Goal: Task Accomplishment & Management: Complete application form

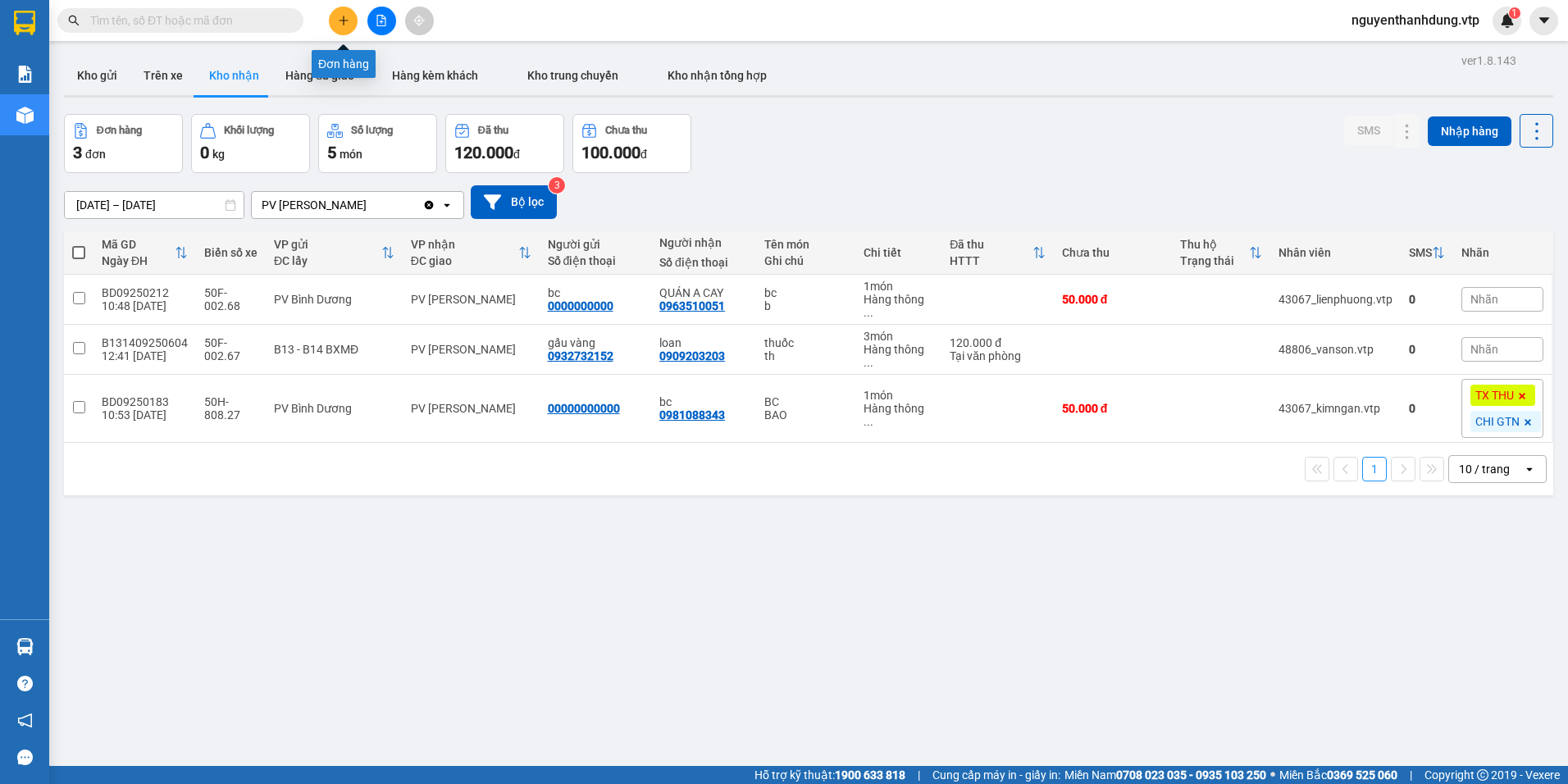
click at [351, 28] on button at bounding box center [342, 20] width 28 height 28
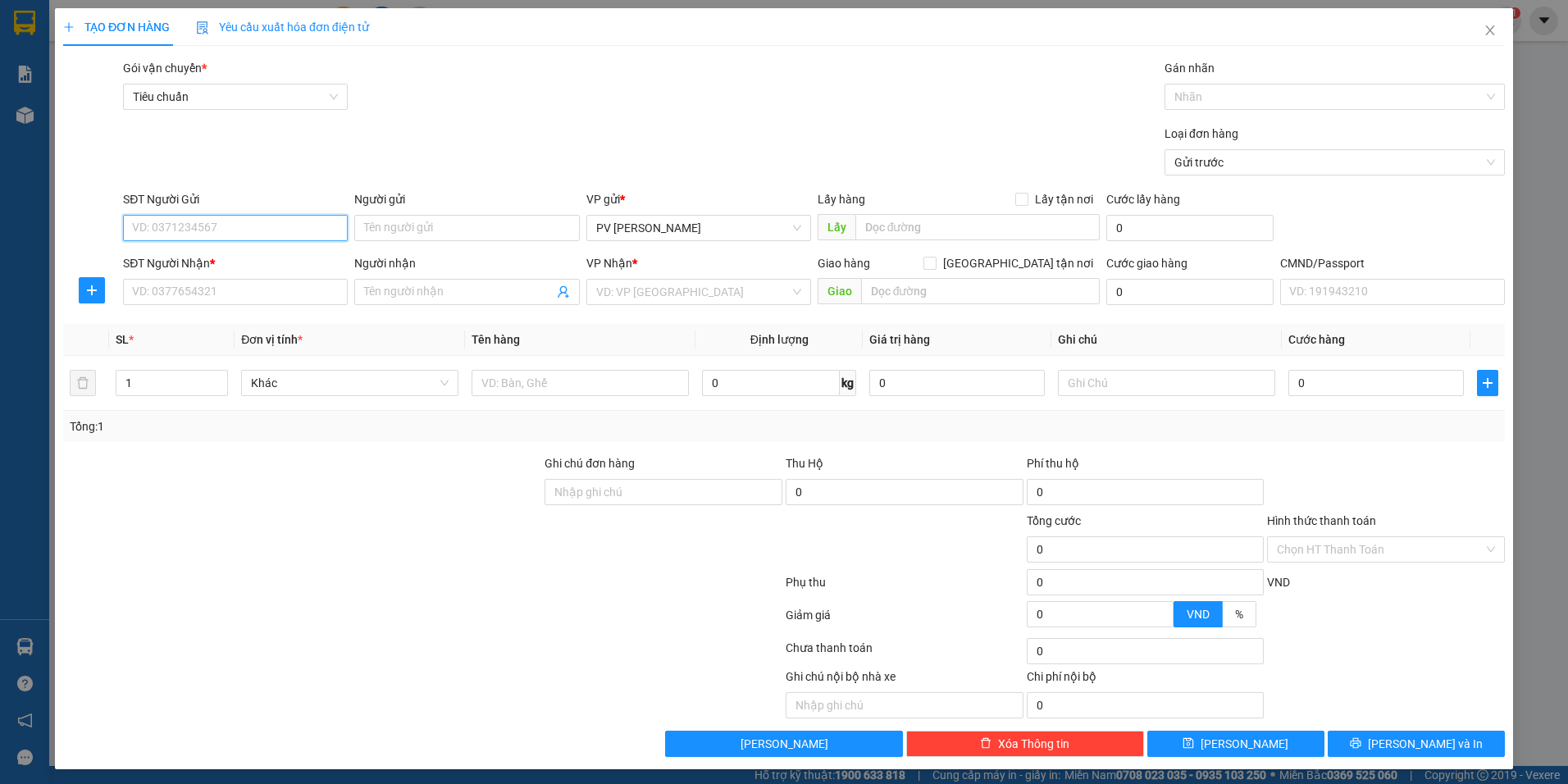
click at [218, 219] on input "SĐT Người Gửi" at bounding box center [235, 227] width 225 height 26
paste input "0398448673"
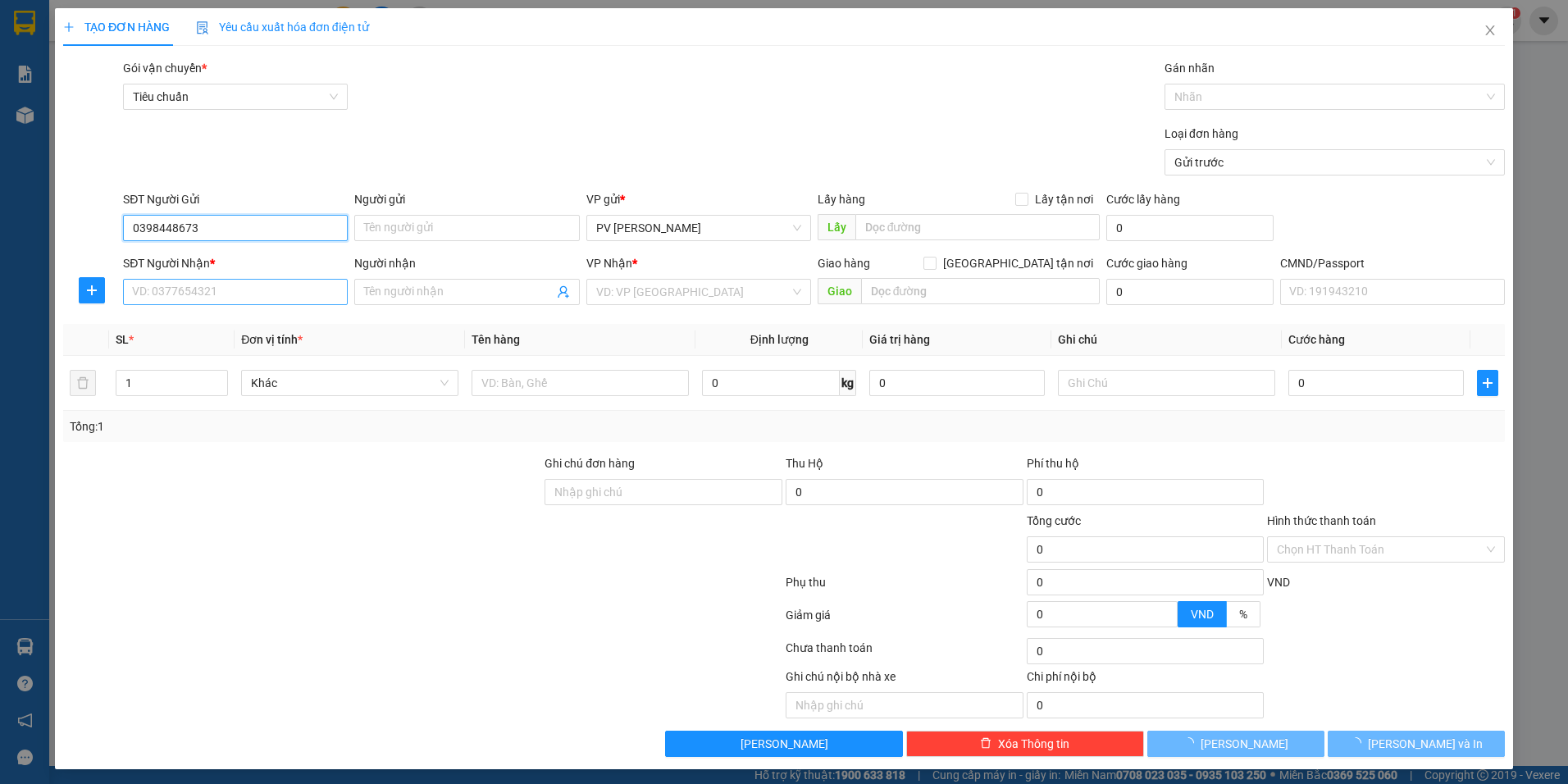
type input "0398448673"
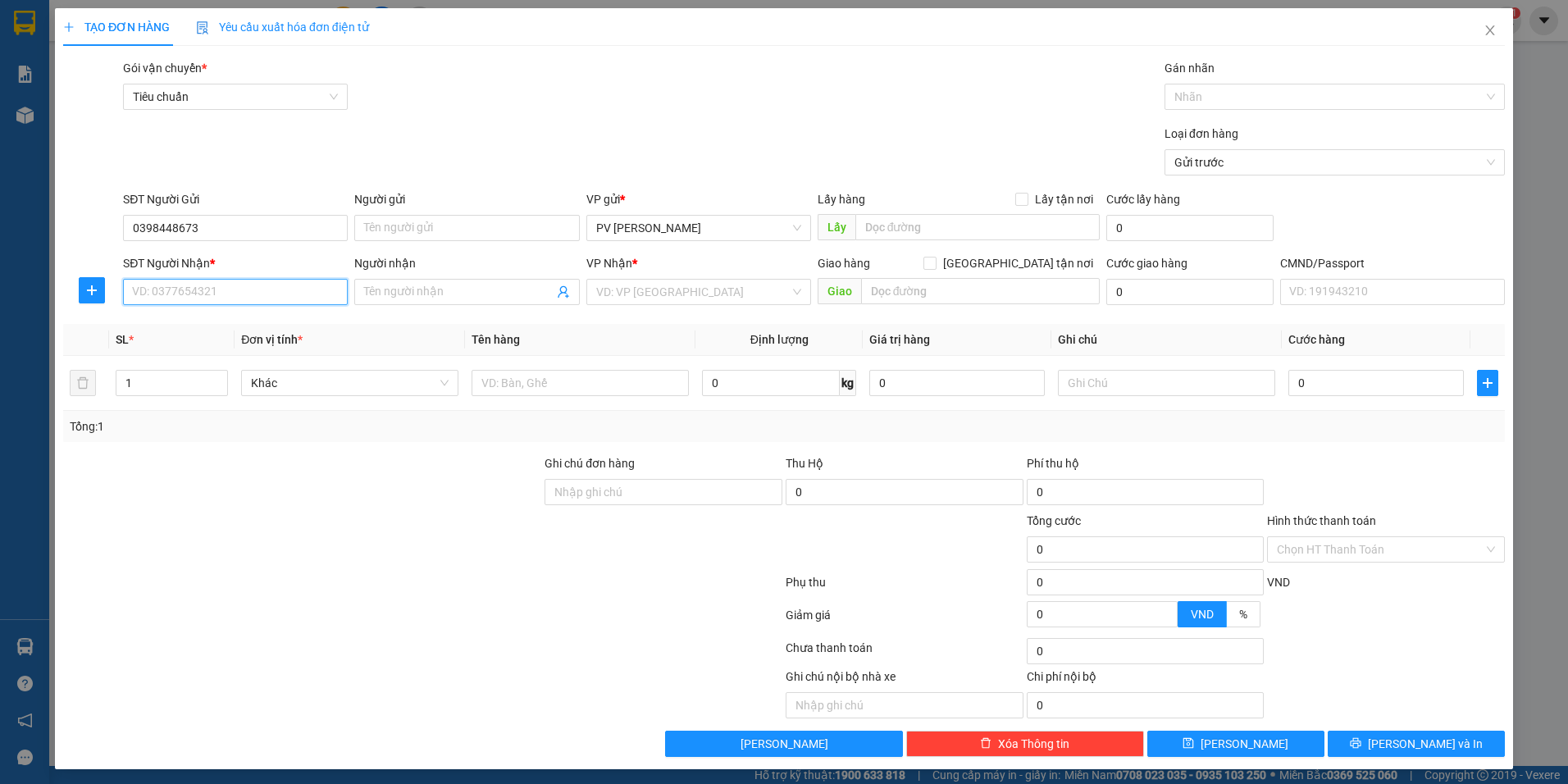
click at [283, 291] on input "SĐT Người Nhận *" at bounding box center [235, 292] width 225 height 26
paste input "0398448673"
type input "0398448673"
click at [643, 287] on input "search" at bounding box center [693, 292] width 194 height 24
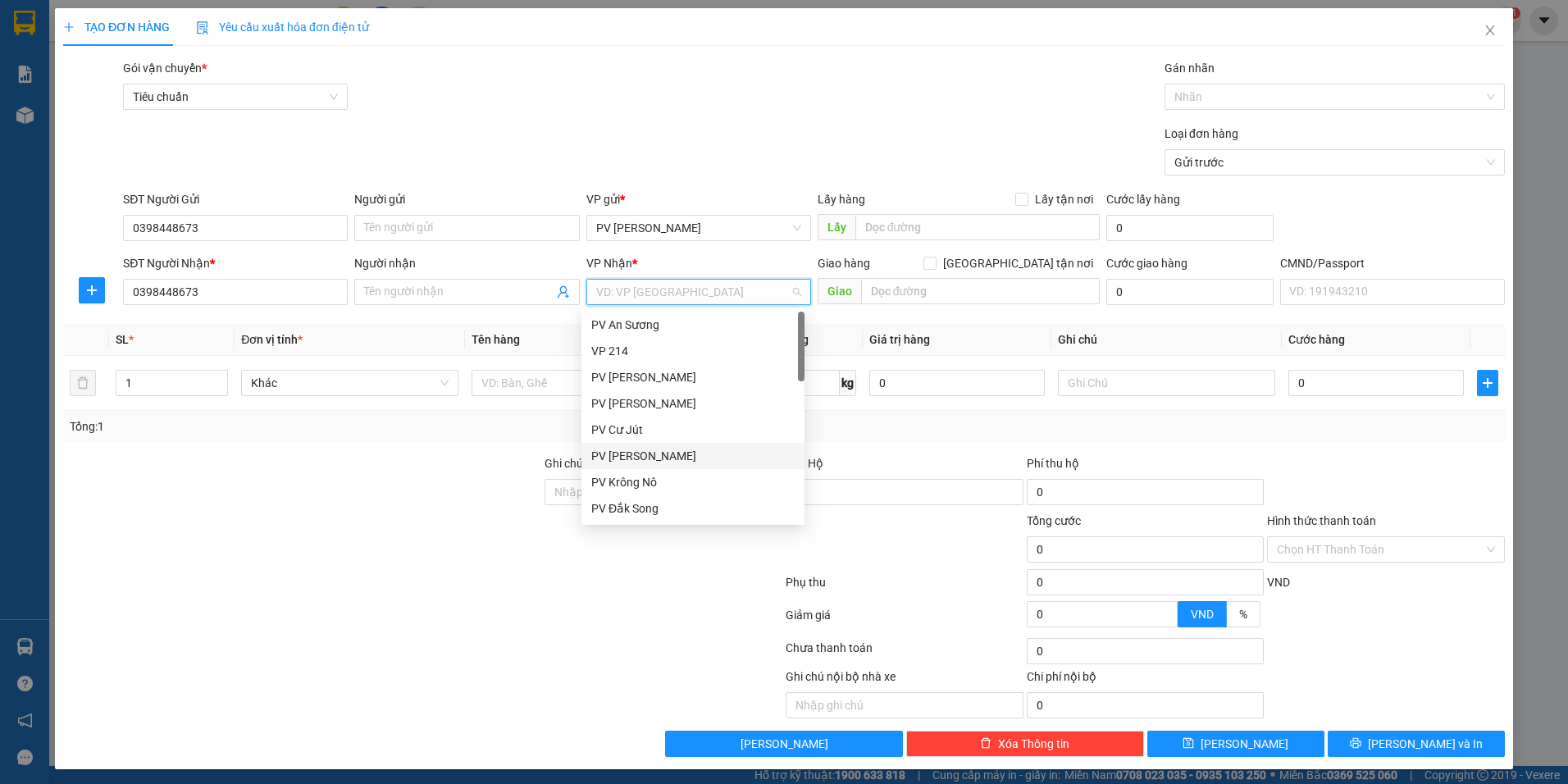
click at [661, 452] on div "PV [PERSON_NAME]" at bounding box center [693, 456] width 204 height 19
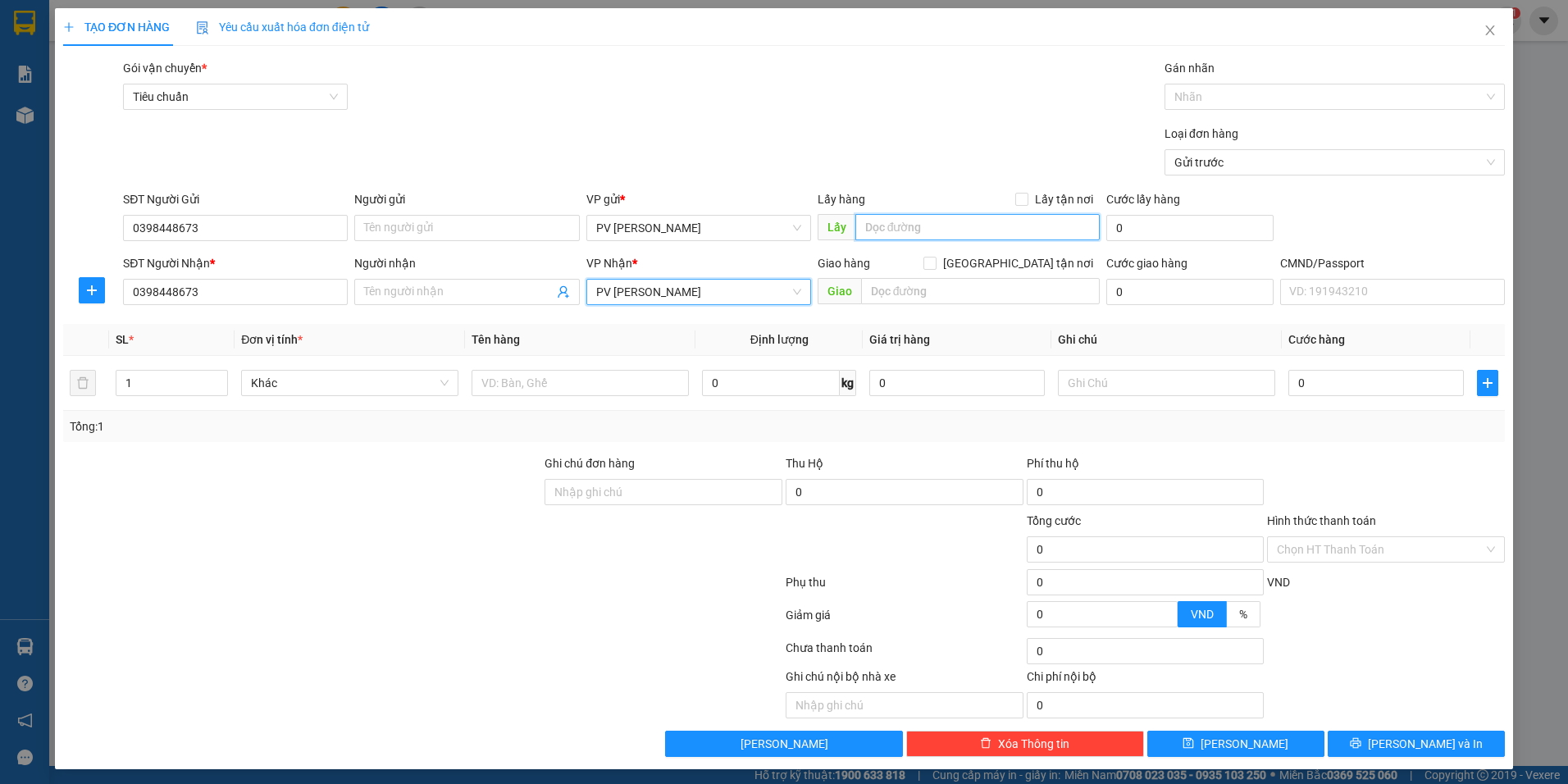
click at [907, 218] on input "text" at bounding box center [978, 227] width 246 height 26
click at [718, 228] on span "PV [PERSON_NAME]" at bounding box center [699, 227] width 205 height 24
type input "CỔNG XANH"
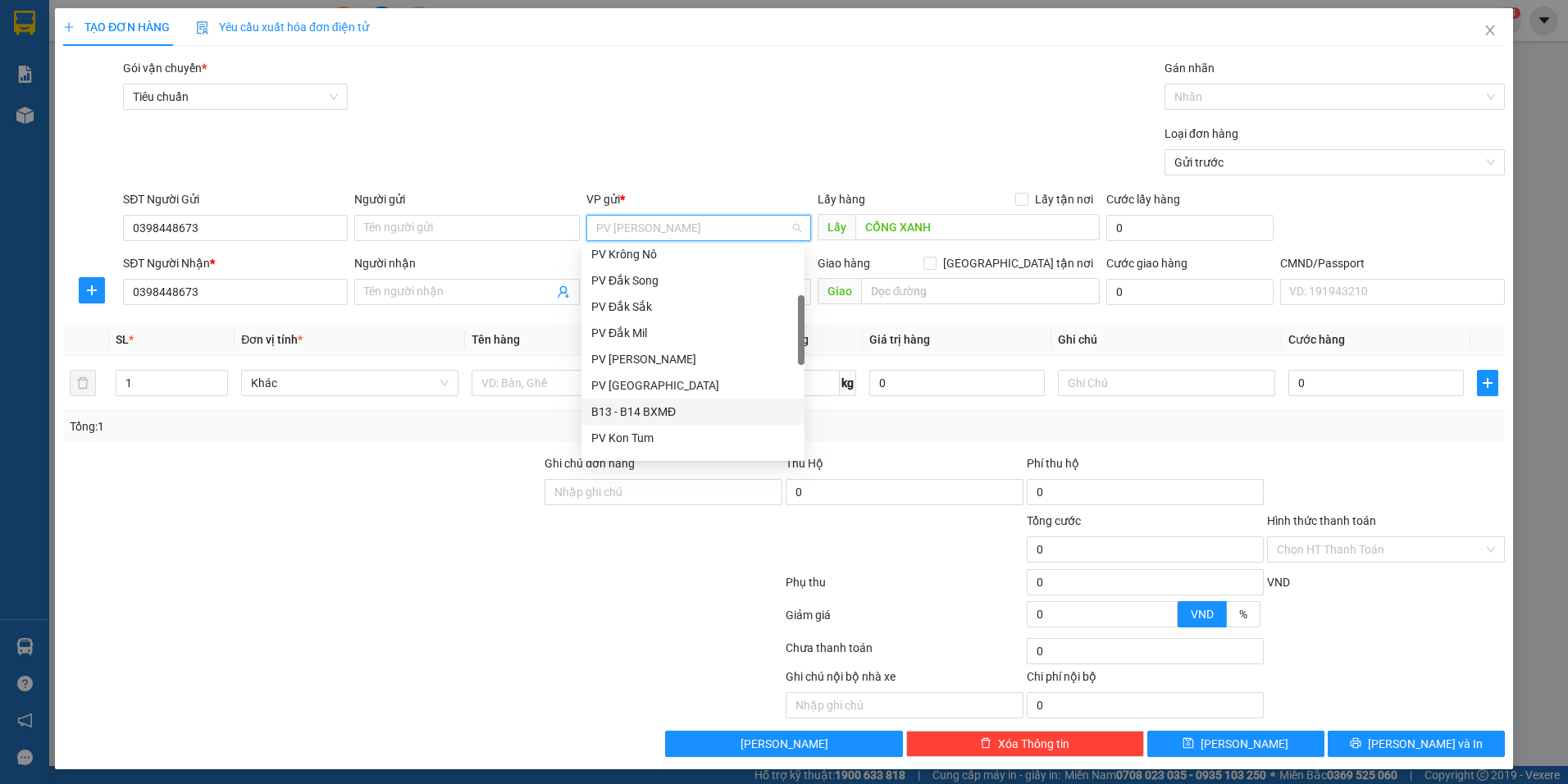
scroll to position [246, 0]
click at [660, 406] on div "PV Bình Dương" at bounding box center [693, 409] width 204 height 19
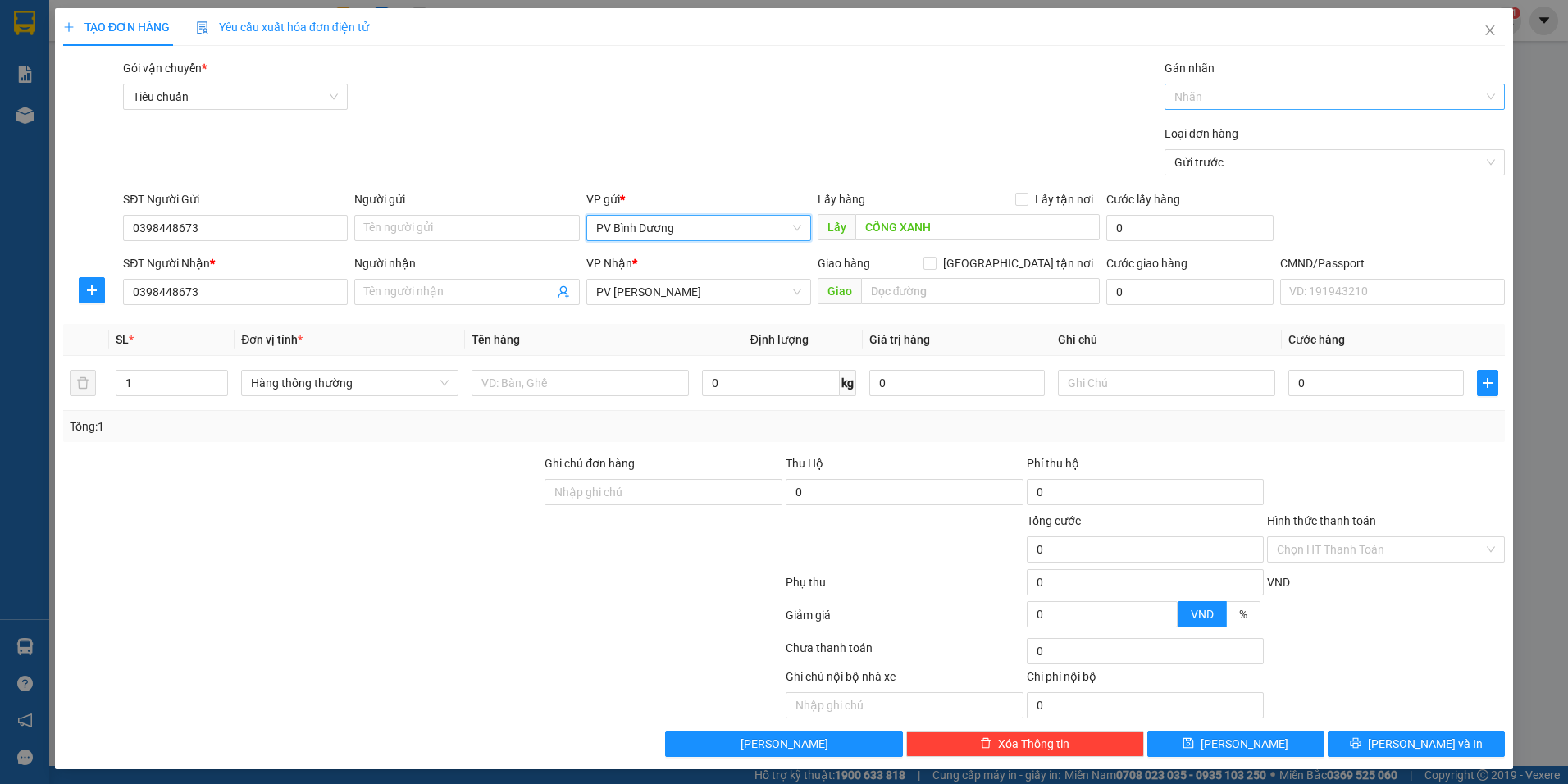
click at [1227, 85] on div "Nhãn" at bounding box center [1334, 97] width 340 height 26
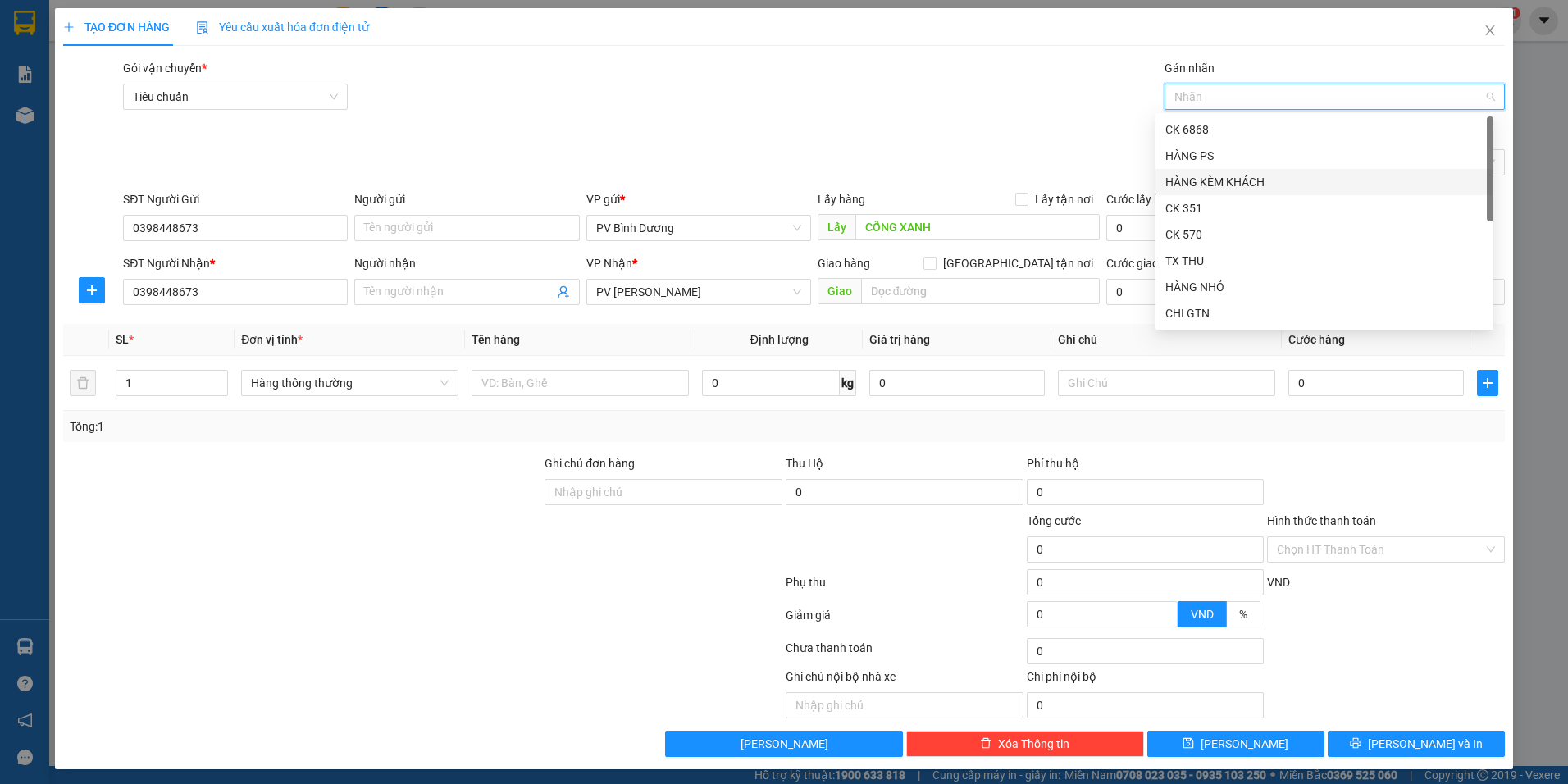
click at [1211, 179] on div "HÀNG KÈM KHÁCH" at bounding box center [1324, 182] width 318 height 19
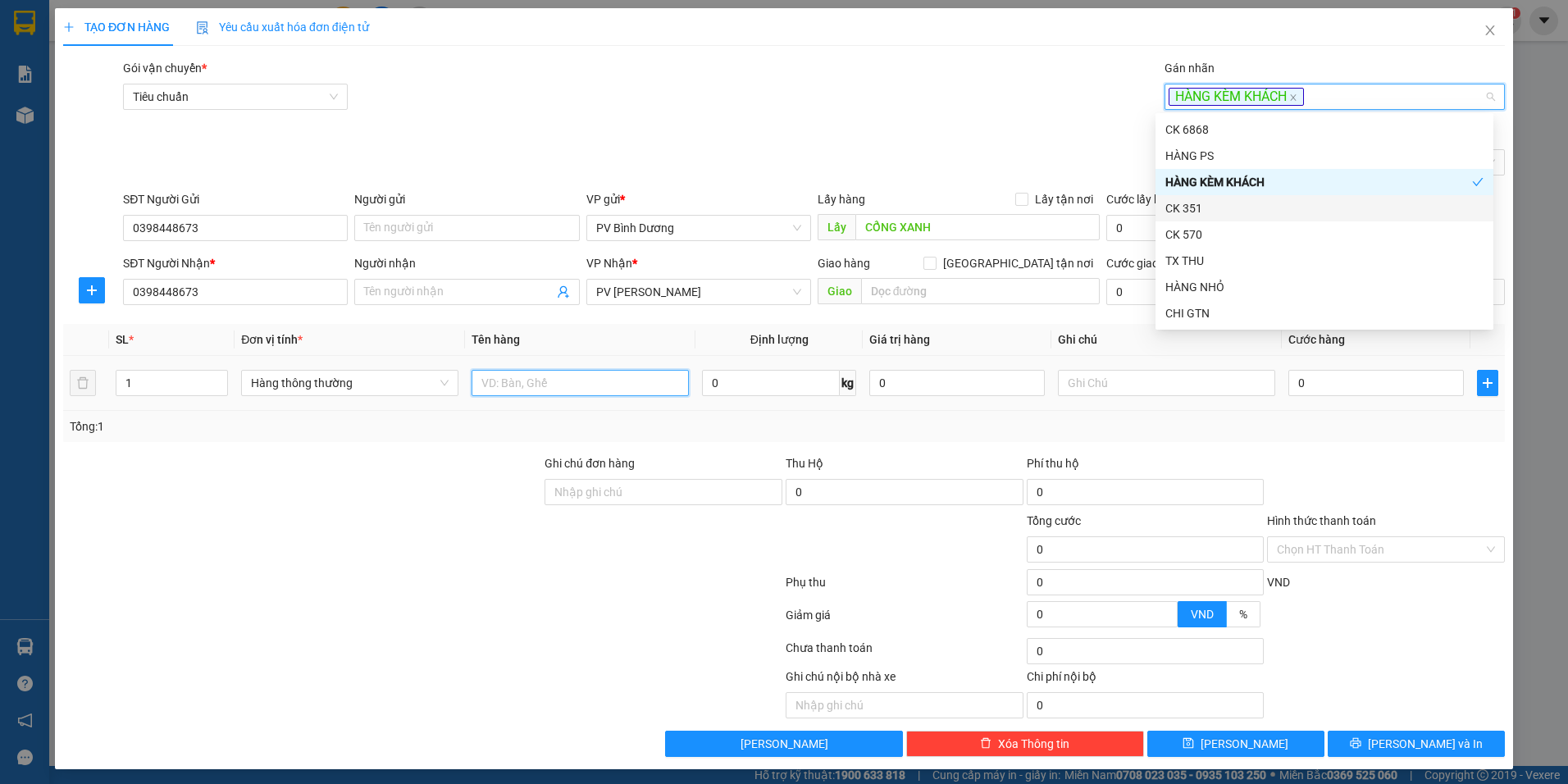
click at [560, 384] on input "text" at bounding box center [580, 382] width 217 height 26
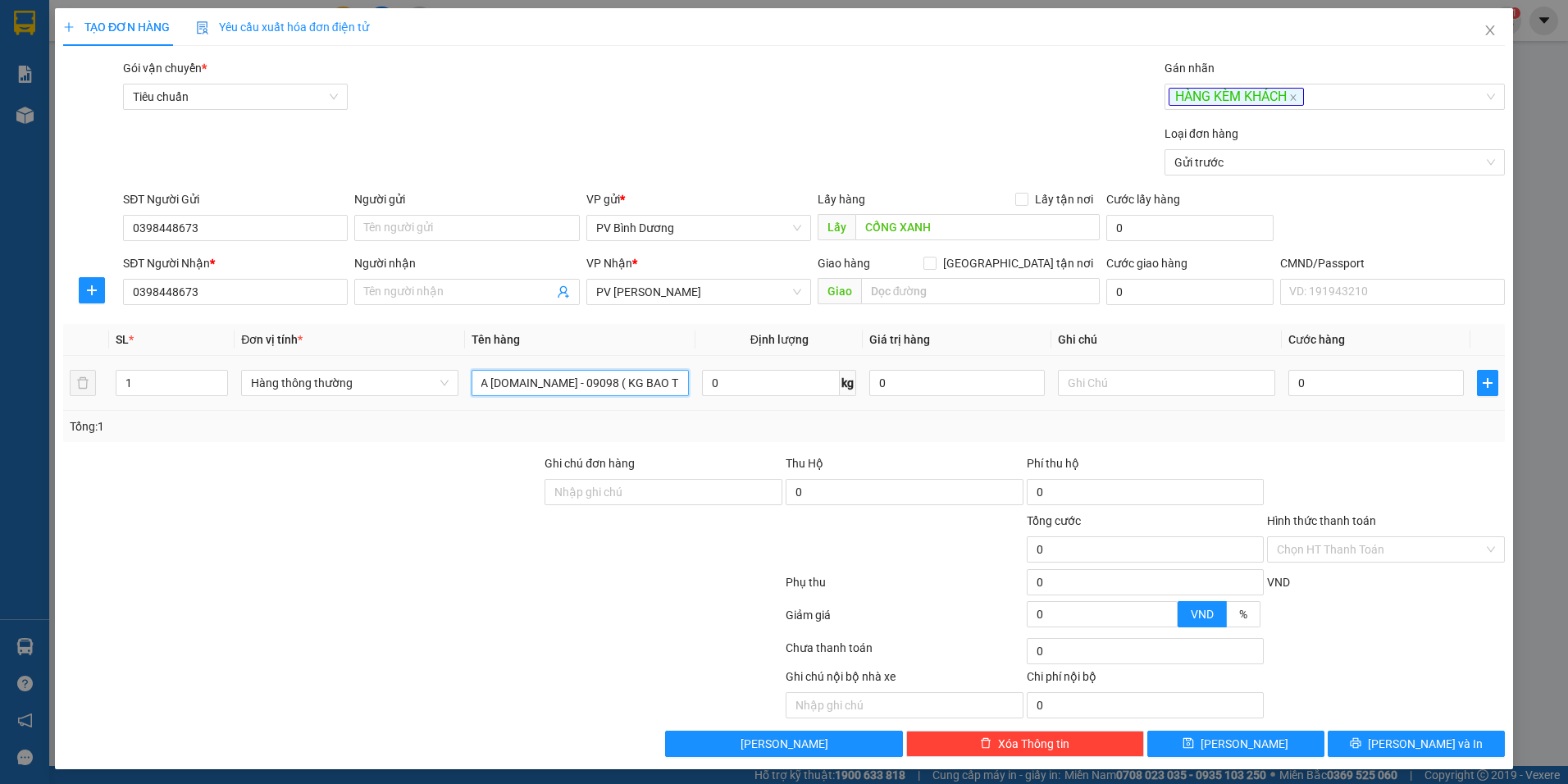
scroll to position [0, 29]
type input "XE GA [DOMAIN_NAME] - 09098 ( KG BAO TRẦY SƯỚC )"
click at [1230, 390] on input "text" at bounding box center [1166, 382] width 217 height 26
type input "CÁI"
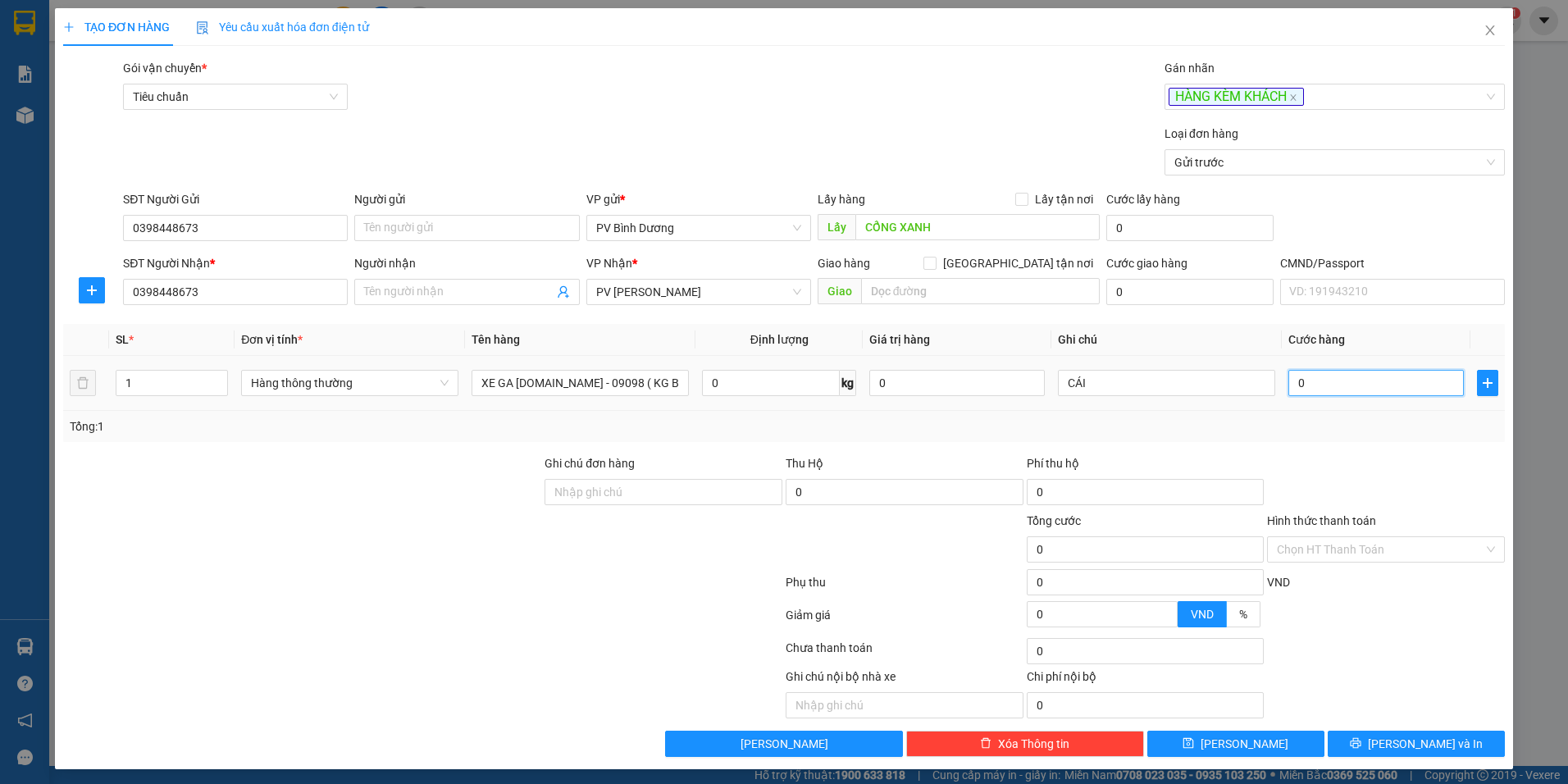
click at [1428, 386] on input "0" at bounding box center [1376, 382] width 175 height 26
type input "3"
type input "35"
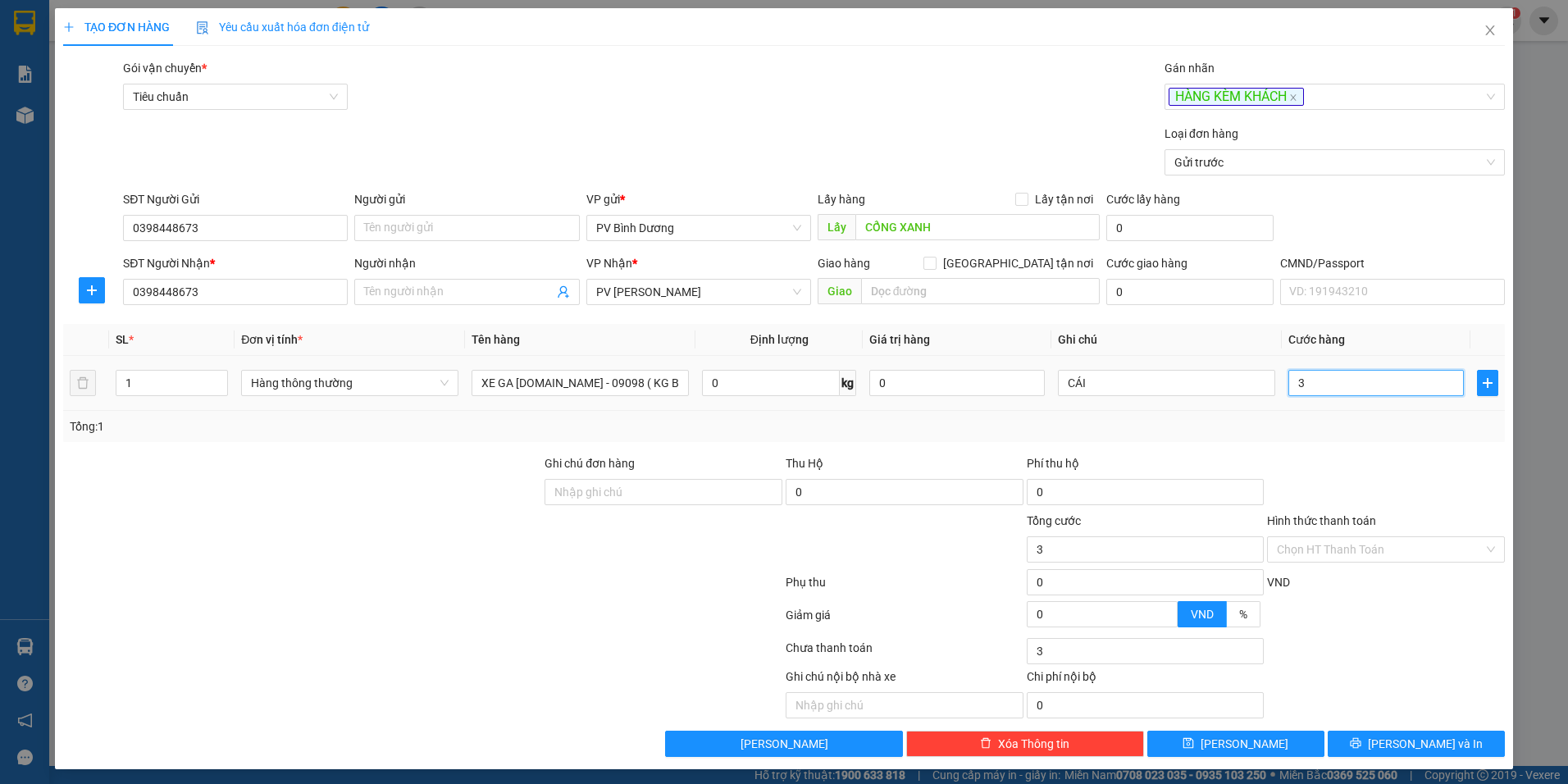
type input "35"
type input "350"
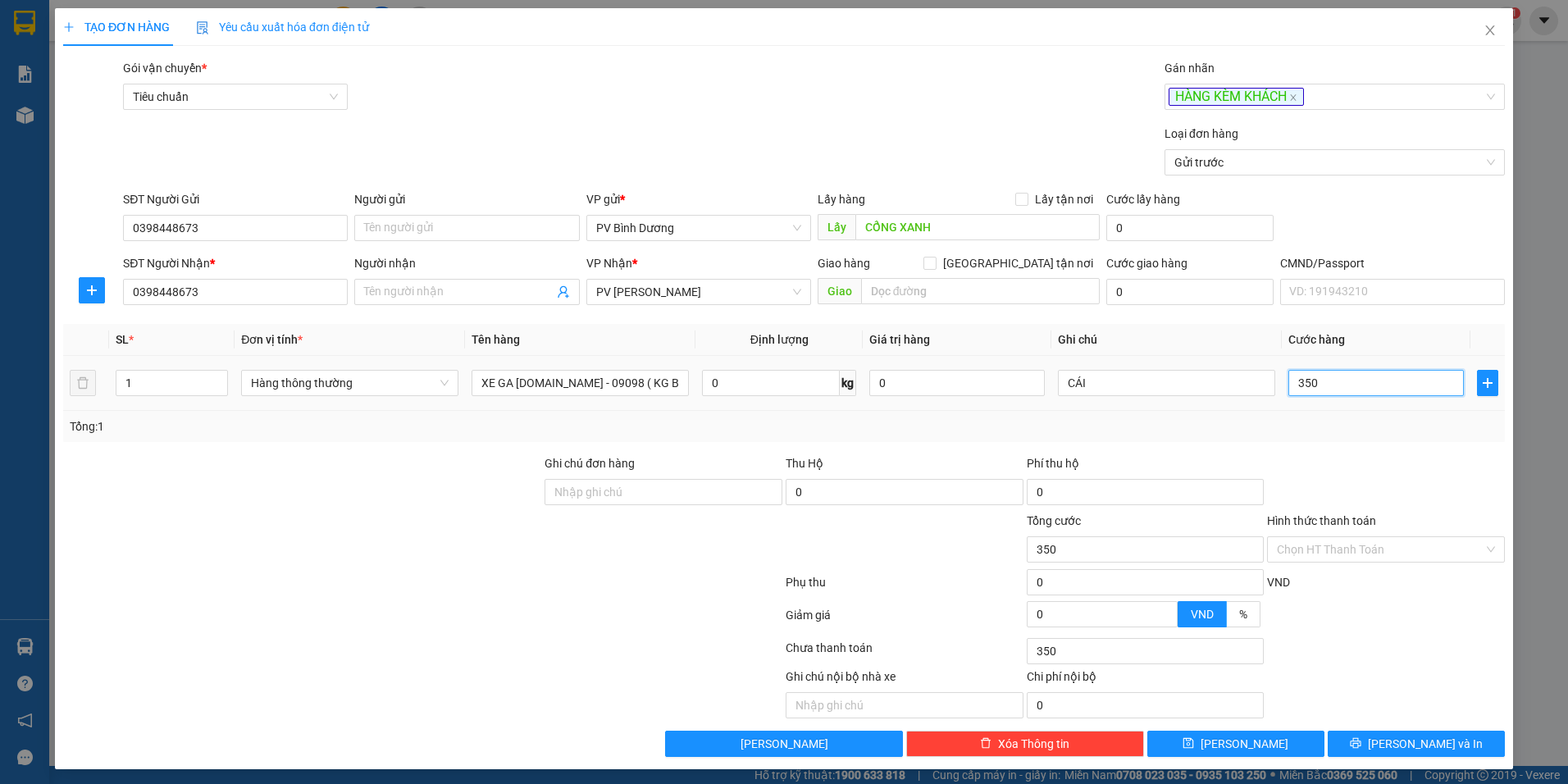
type input "3.500"
type input "35.000"
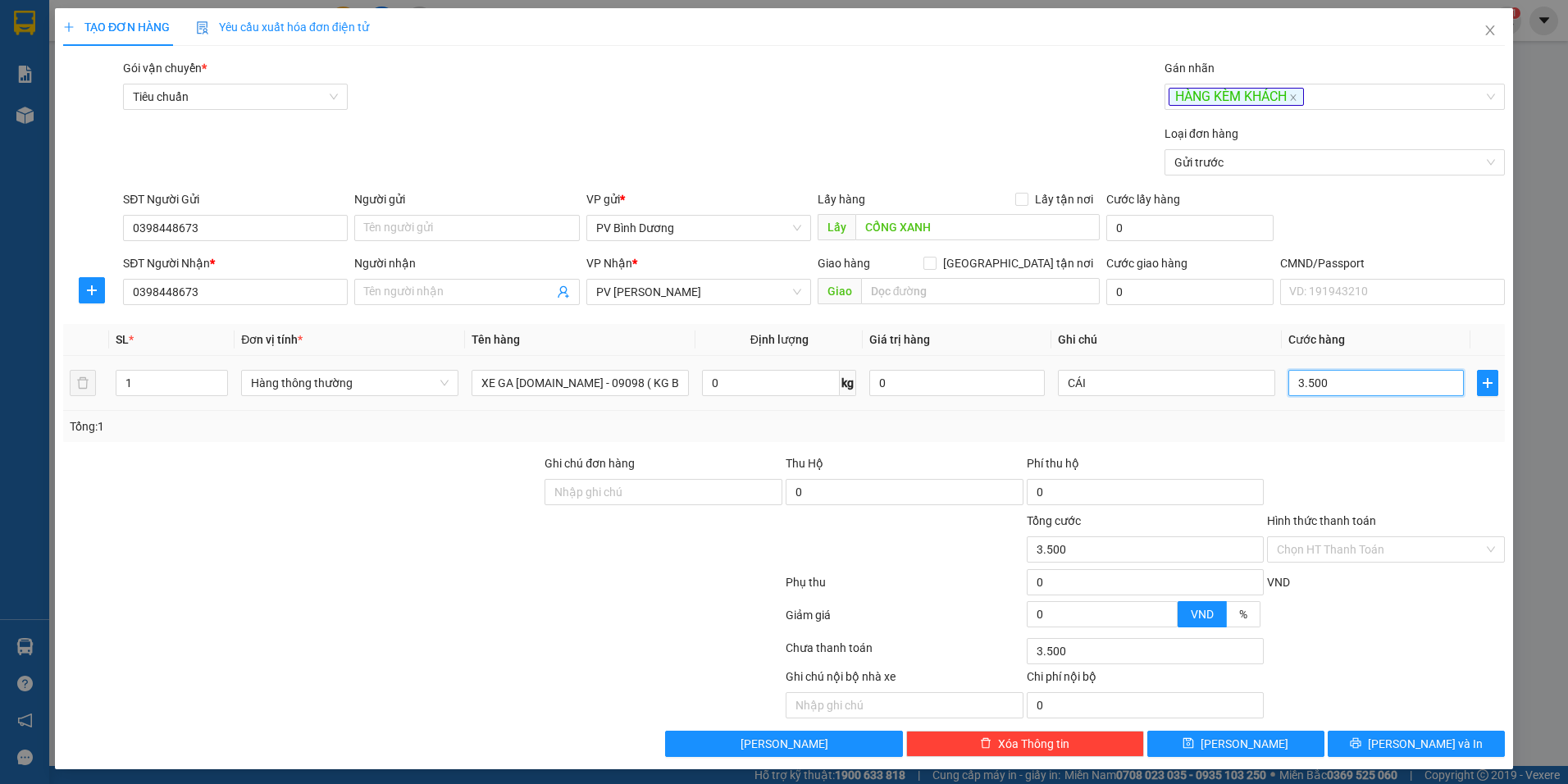
type input "35.000"
type input "350.000"
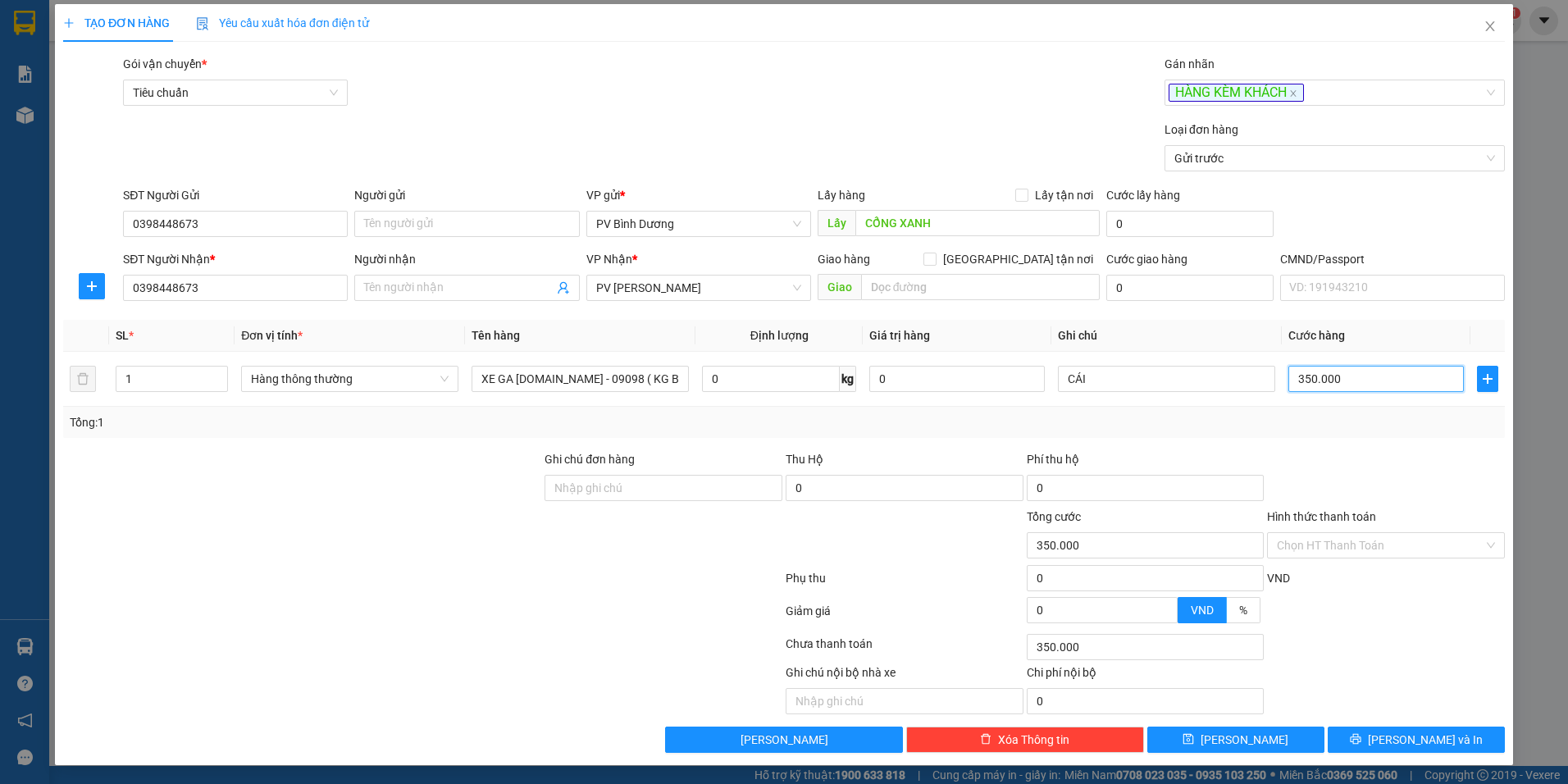
scroll to position [5, 0]
type input "350.000"
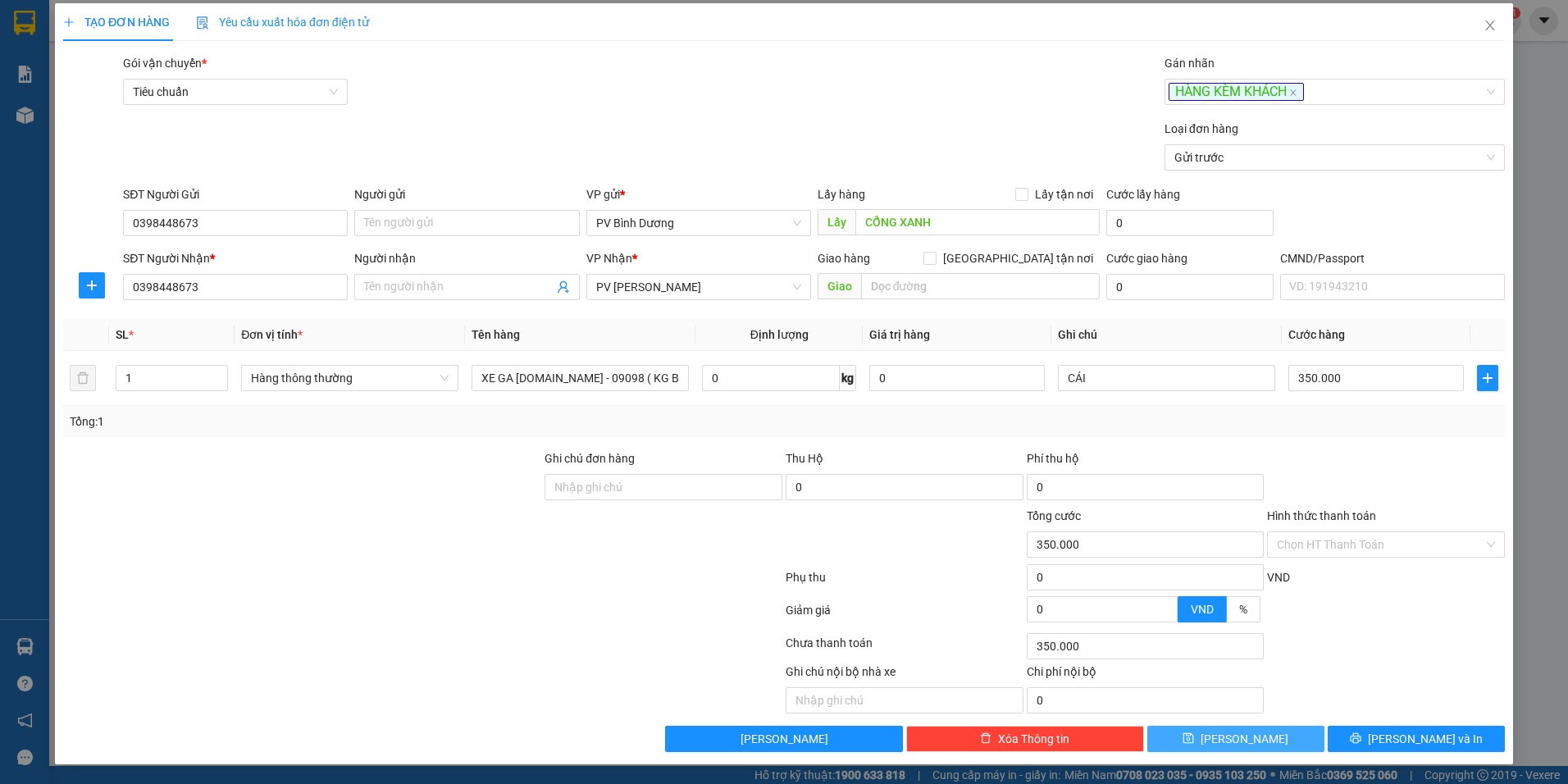
click at [1262, 739] on button "[PERSON_NAME]" at bounding box center [1236, 739] width 177 height 26
type input "0"
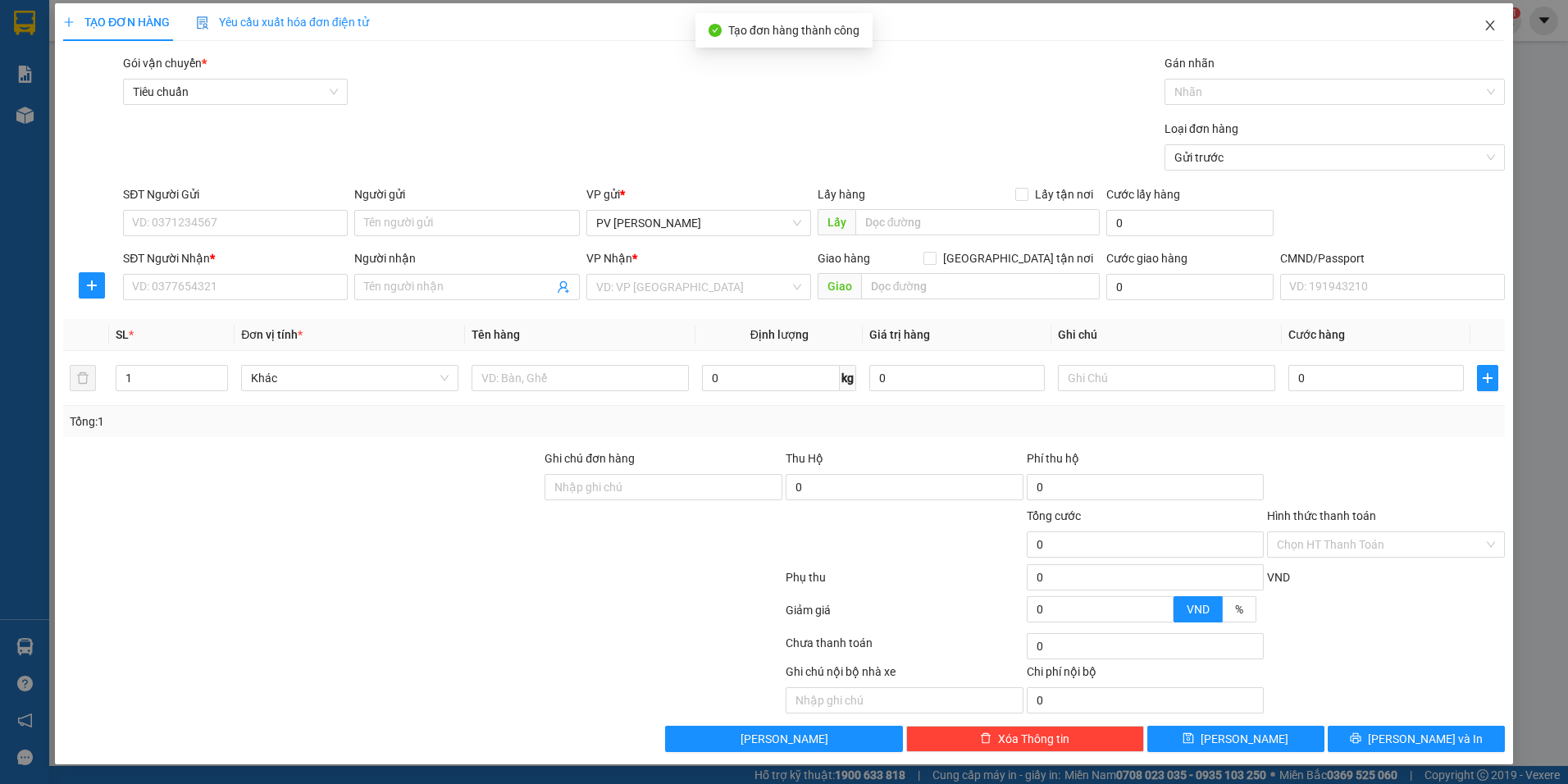
click at [1485, 26] on span "Close" at bounding box center [1489, 25] width 46 height 46
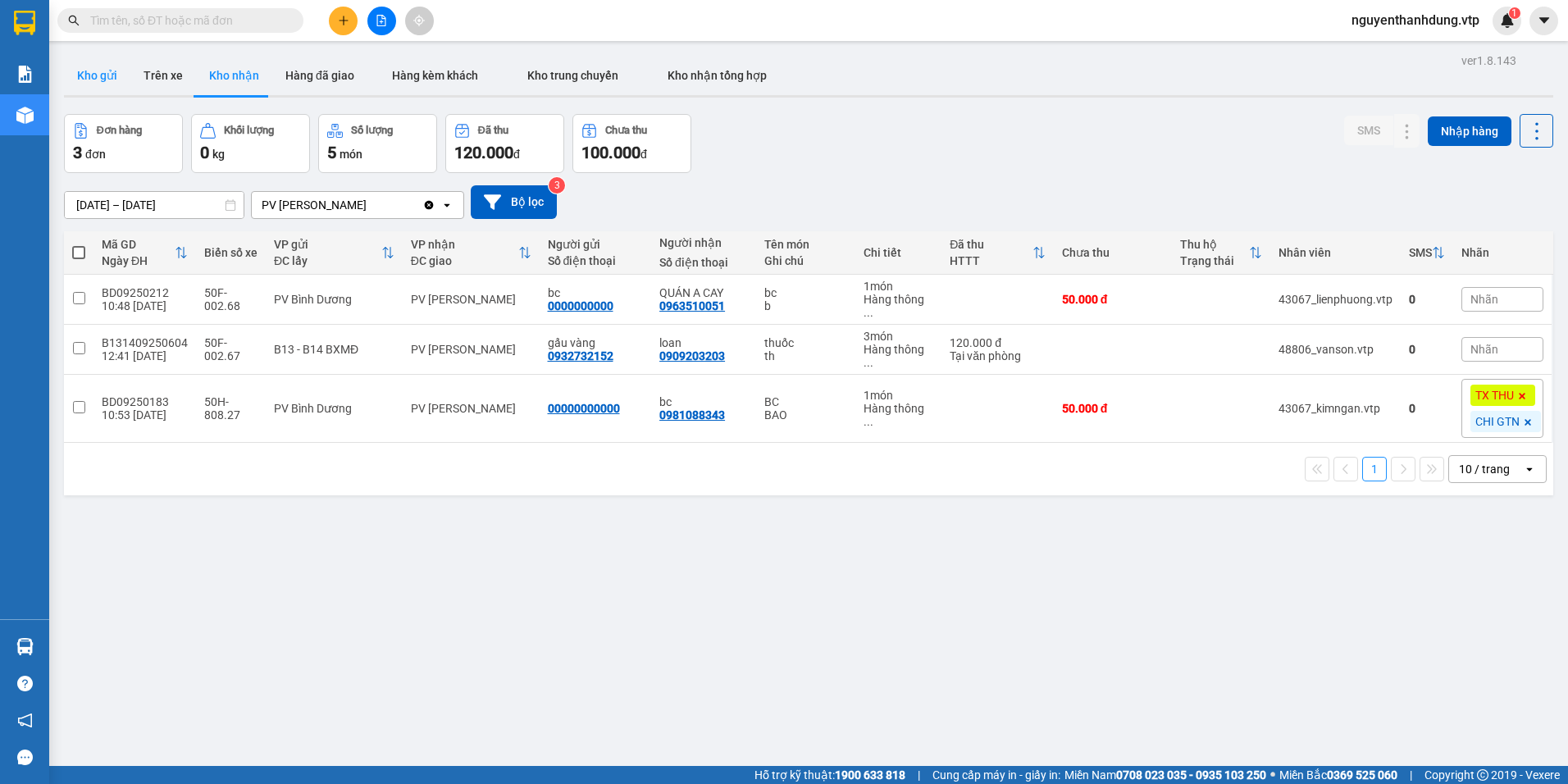
click at [100, 84] on button "Kho gửi" at bounding box center [97, 75] width 66 height 39
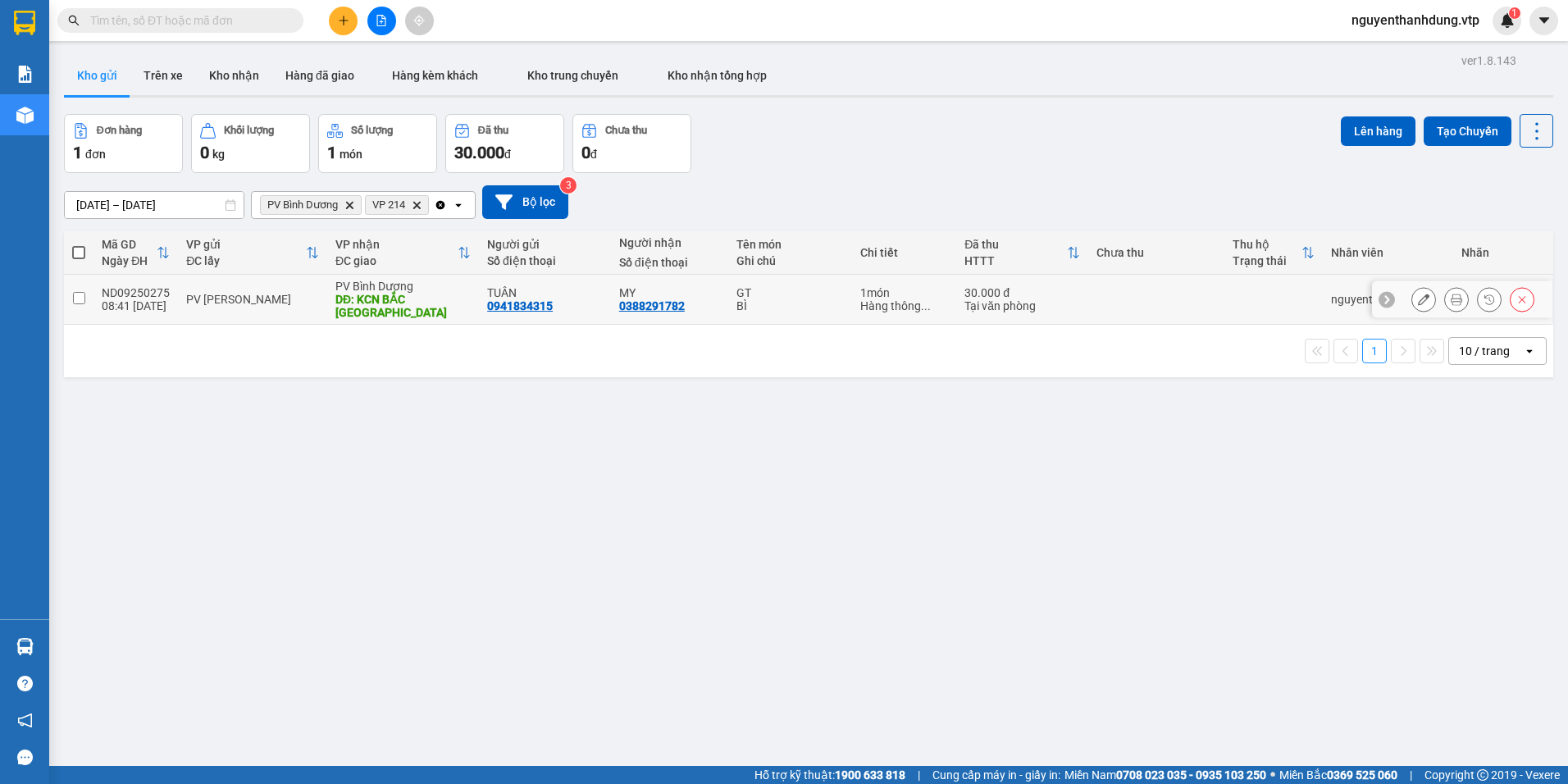
click at [433, 311] on div "DĐ: KCN BẮC [GEOGRAPHIC_DATA]" at bounding box center [402, 305] width 135 height 26
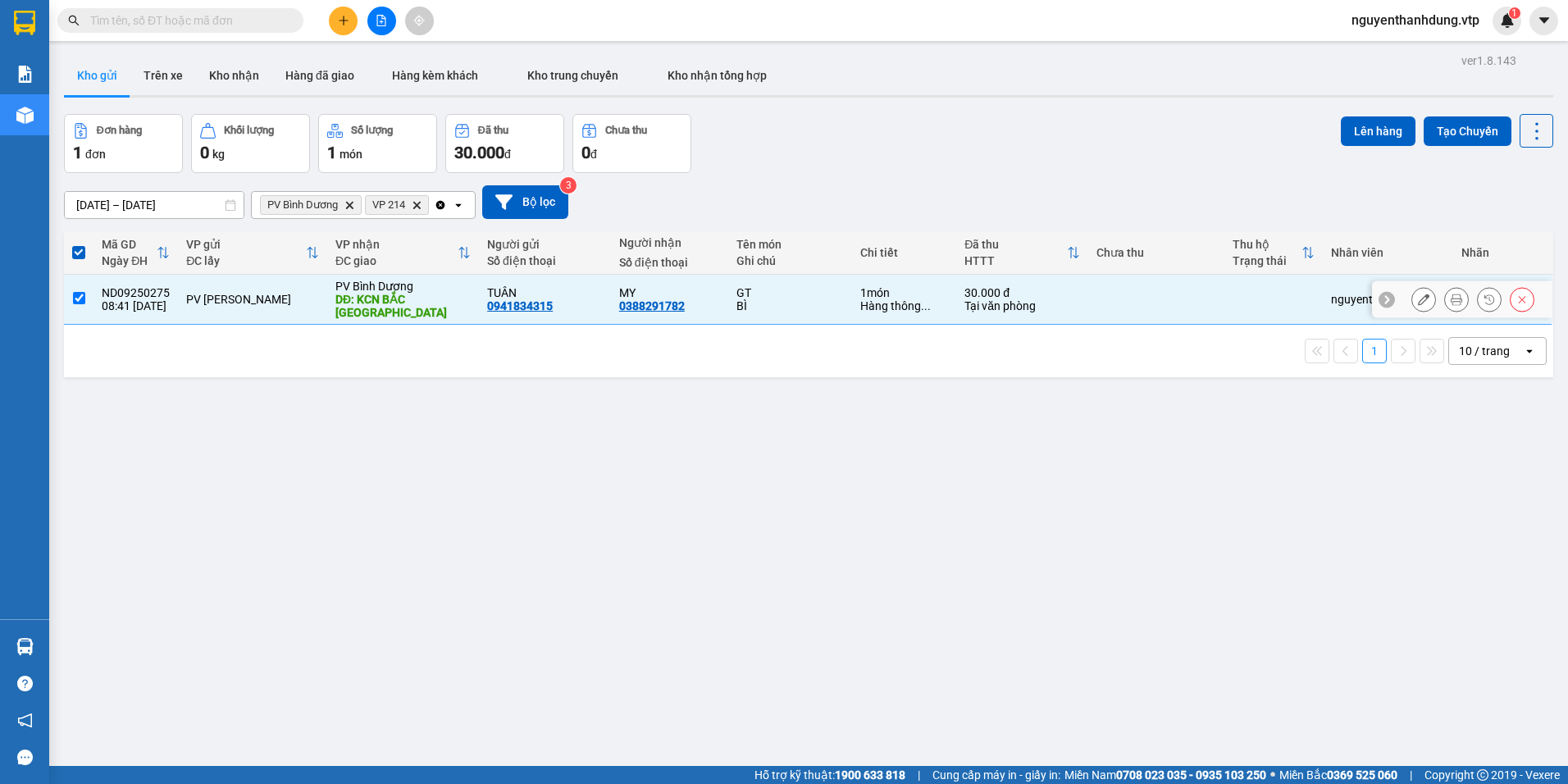
click at [426, 311] on div "DĐ: KCN BẮC [GEOGRAPHIC_DATA]" at bounding box center [402, 305] width 135 height 26
checkbox input "false"
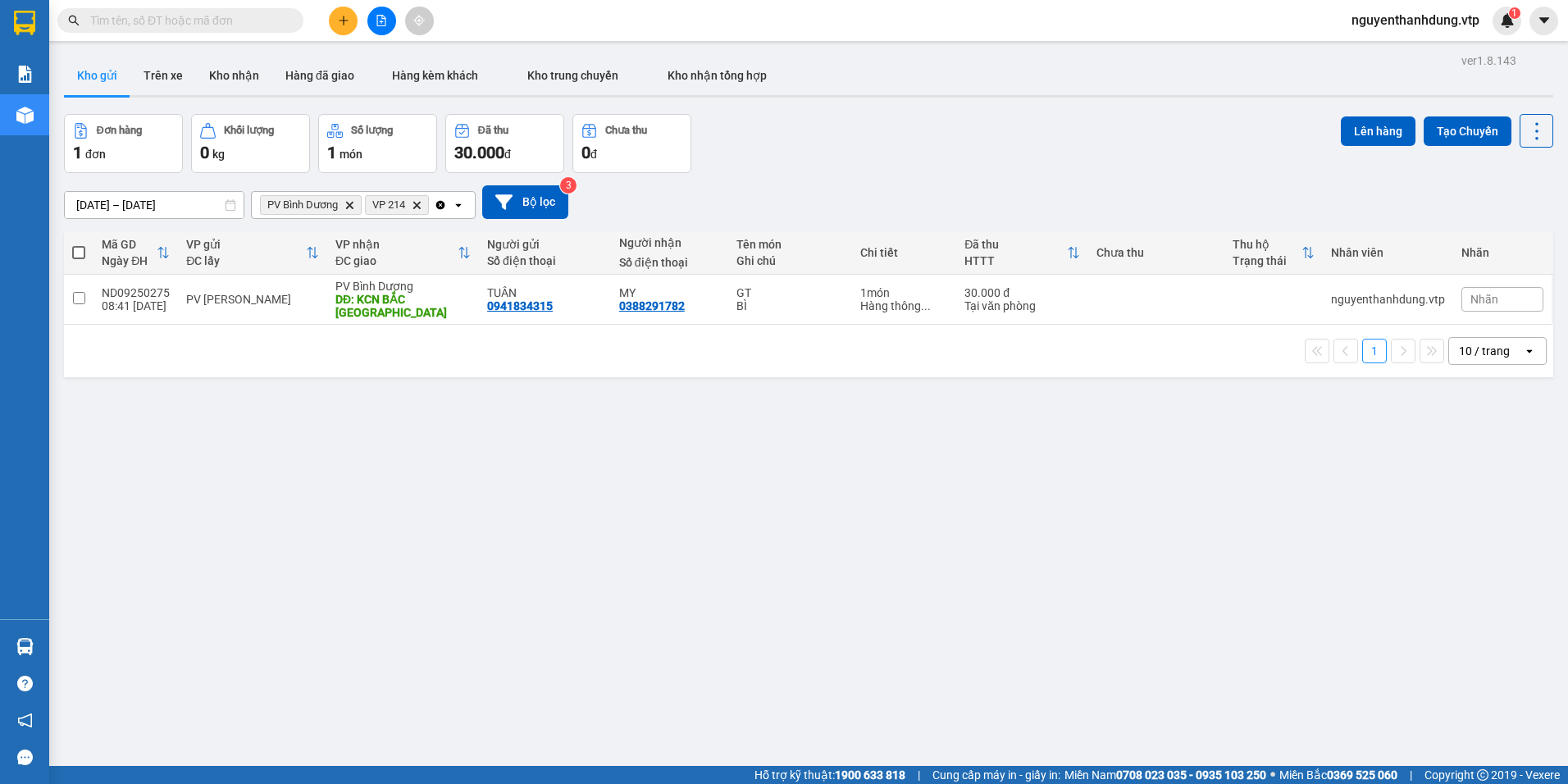
click at [462, 208] on icon "open" at bounding box center [458, 205] width 13 height 13
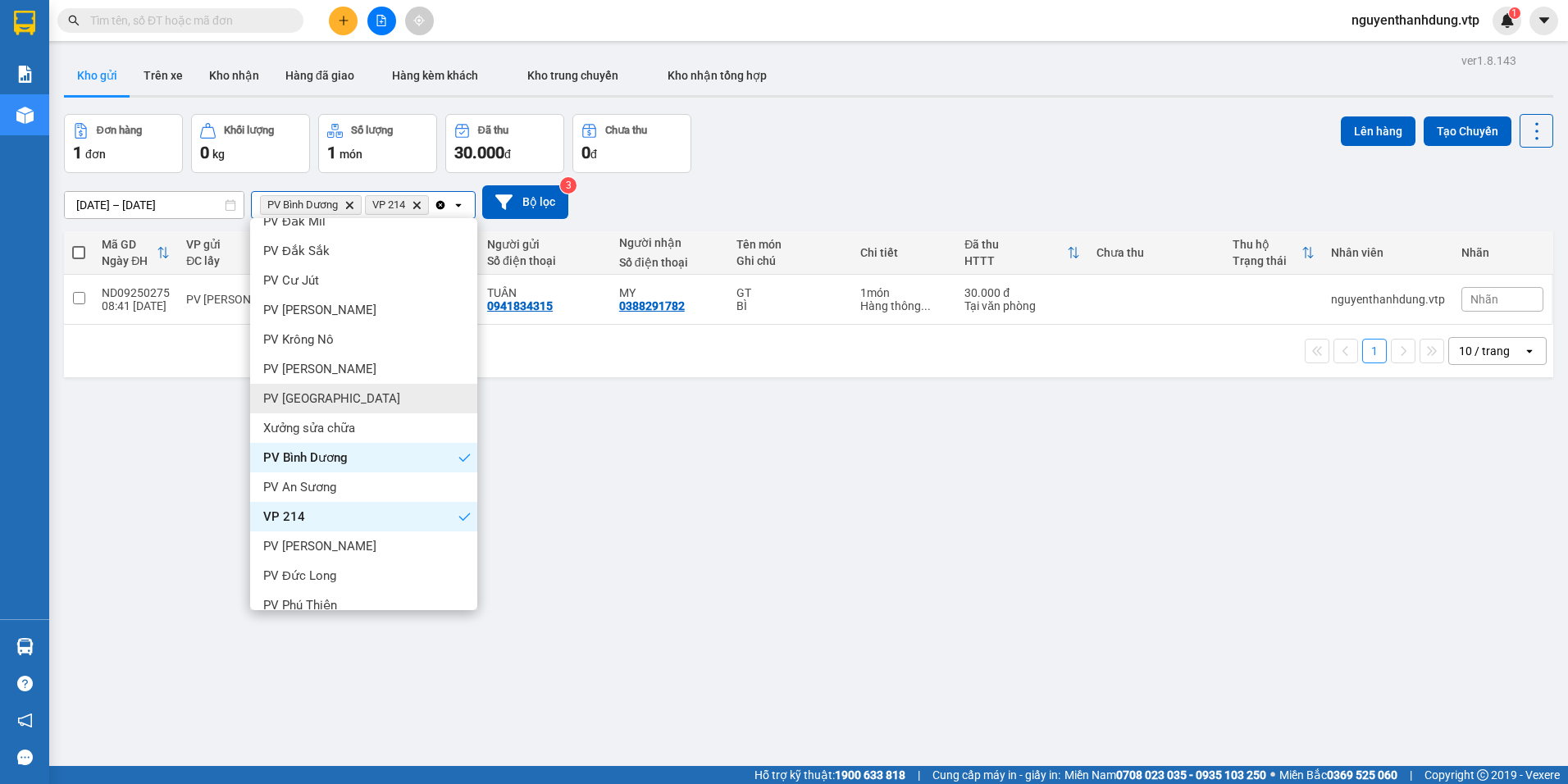
scroll to position [261, 0]
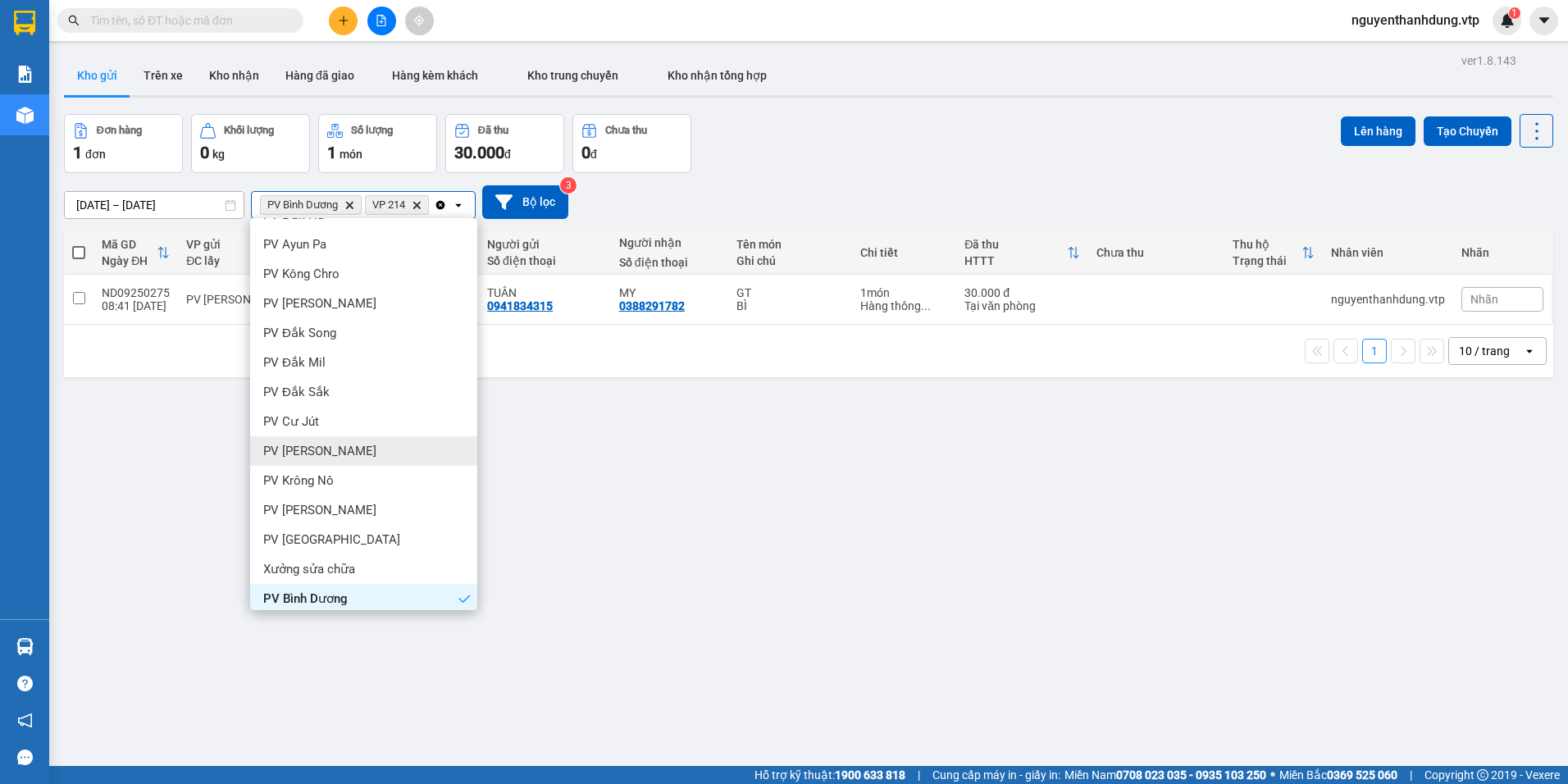
click at [352, 438] on div "PV [PERSON_NAME]" at bounding box center [363, 451] width 227 height 29
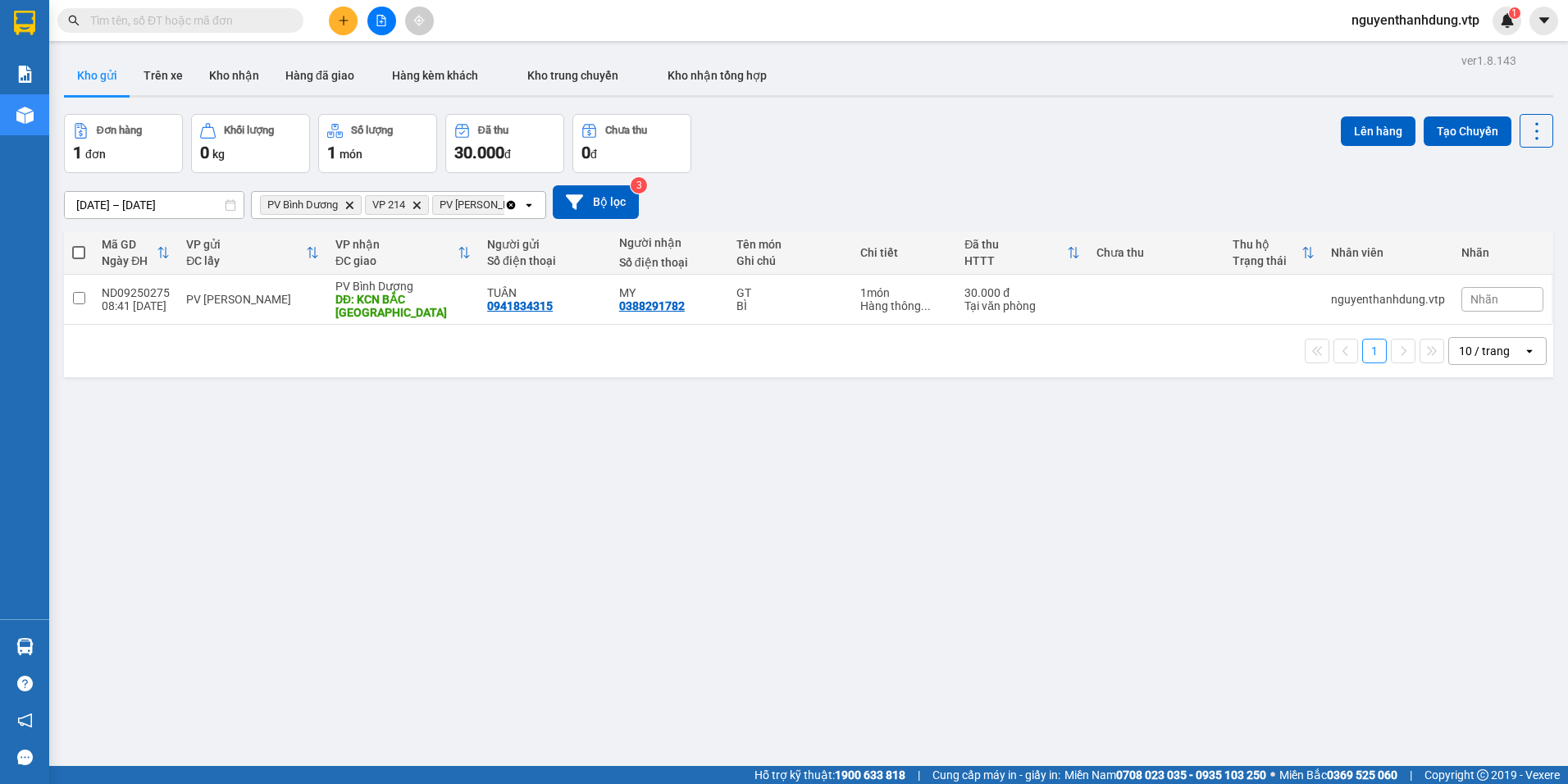
click at [509, 203] on icon "Clear all" at bounding box center [511, 204] width 9 height 9
click at [155, 80] on button "Trên xe" at bounding box center [163, 75] width 65 height 39
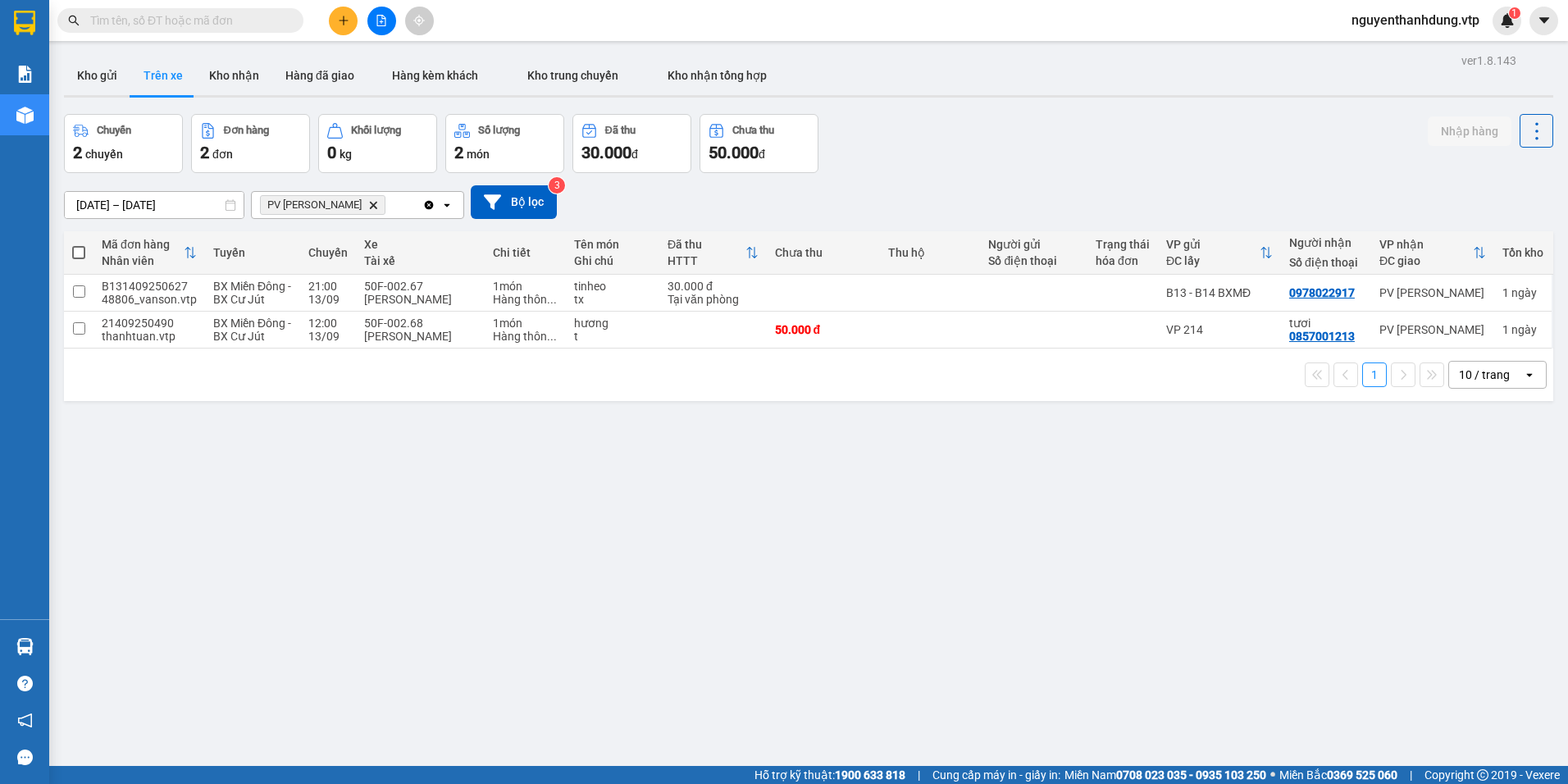
click at [194, 20] on input "text" at bounding box center [187, 20] width 194 height 19
click at [187, 18] on input "text" at bounding box center [187, 20] width 194 height 19
paste input "0398448673"
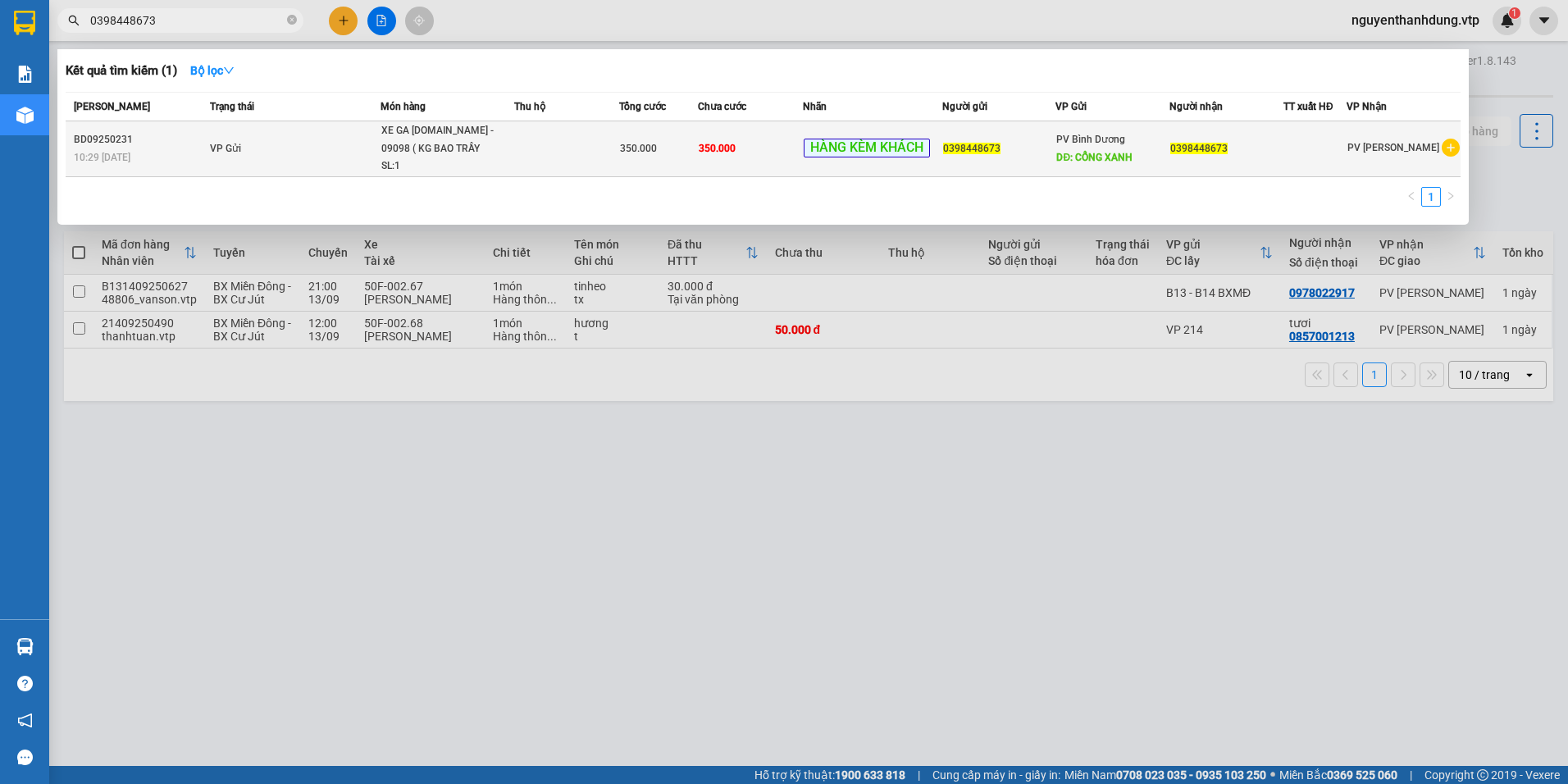
type input "0398448673"
click at [509, 158] on span "XE GA [DOMAIN_NAME] - 09098 ( KG BAO TRẦY SƯỚC ) SL: 1" at bounding box center [446, 148] width 132 height 54
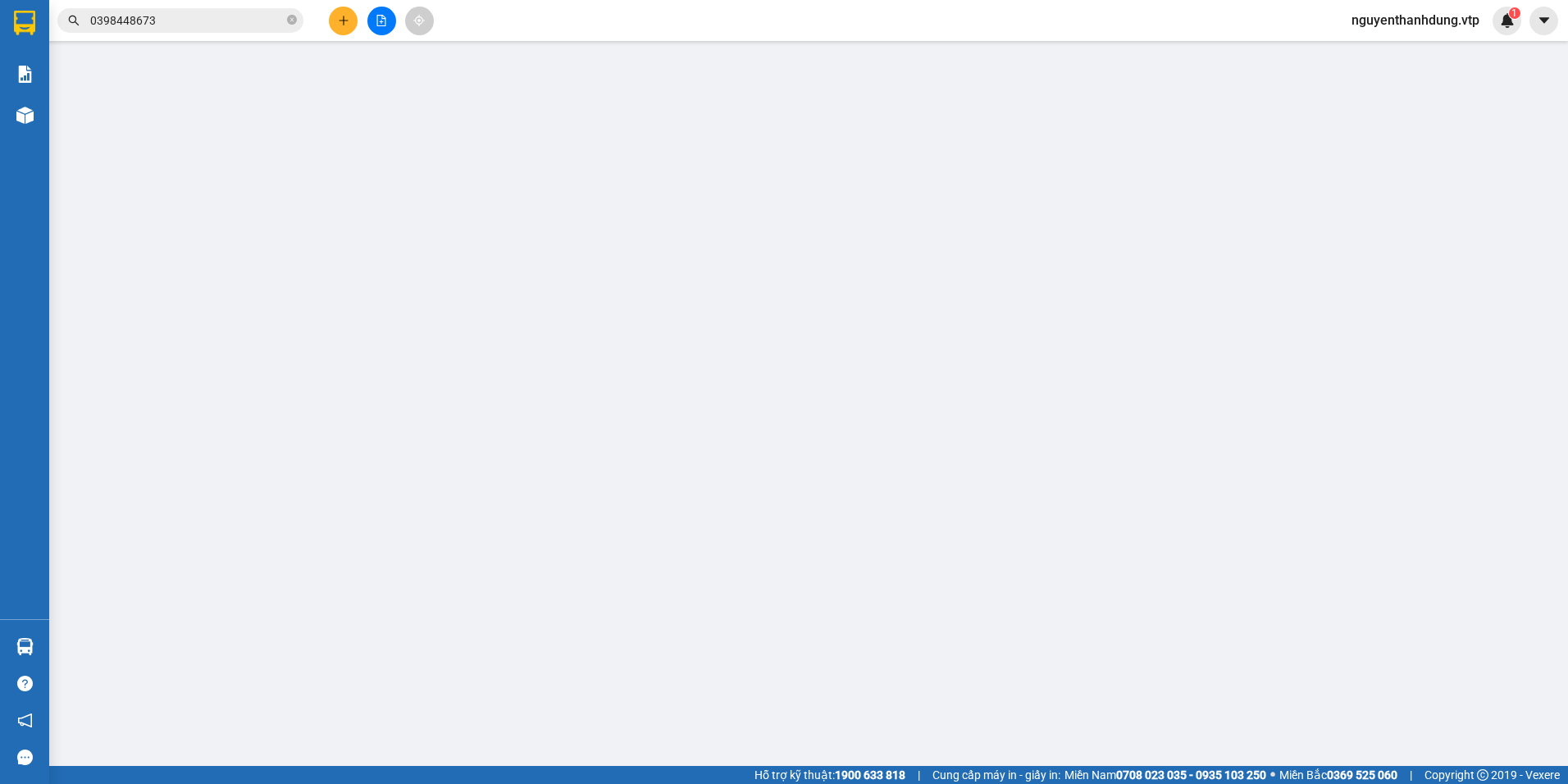
type input "0398448673"
type input "CỔNG XANH"
type input "0398448673"
type input "350.000"
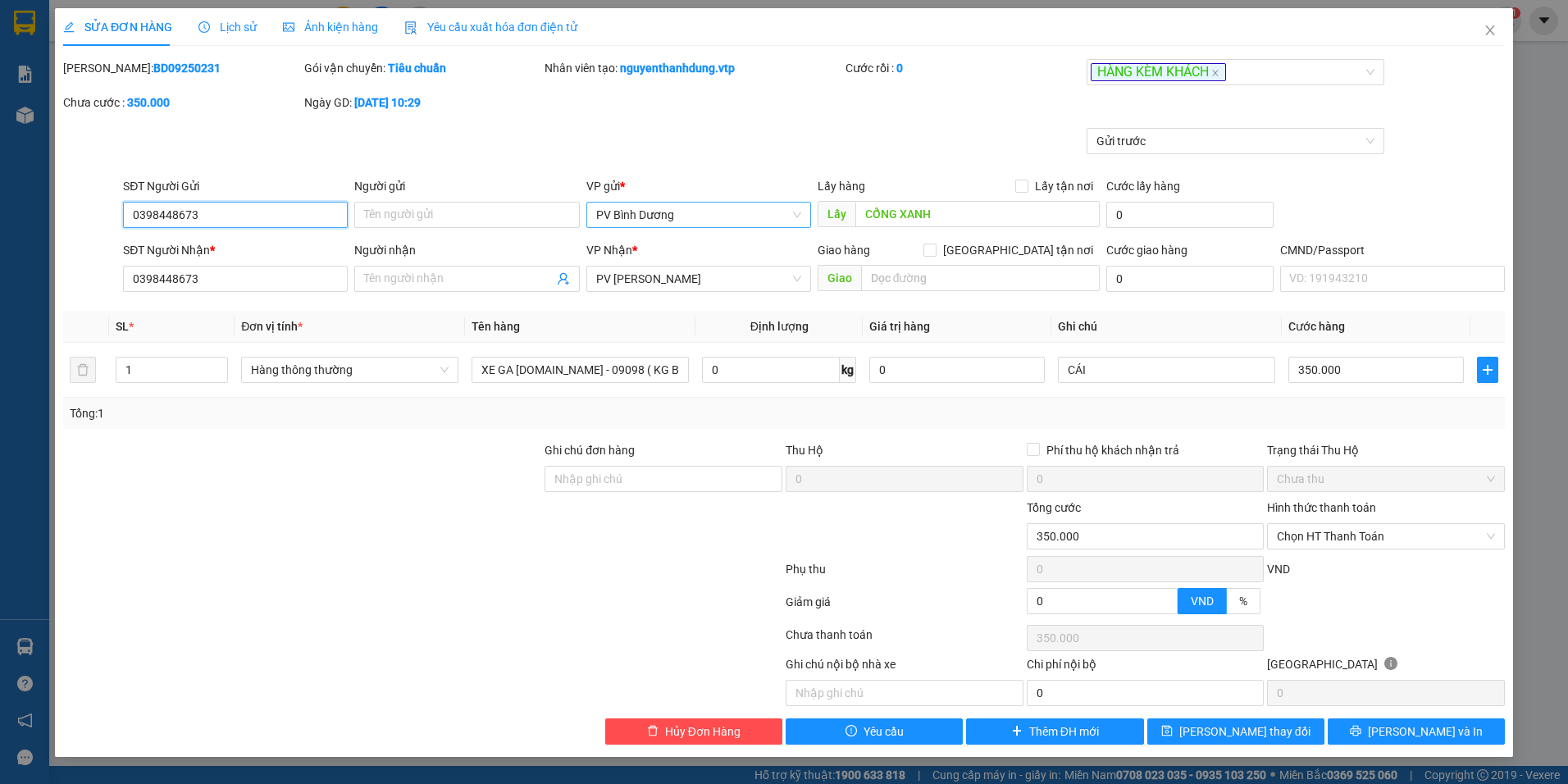
click at [682, 219] on span "PV Bình Dương" at bounding box center [699, 215] width 205 height 24
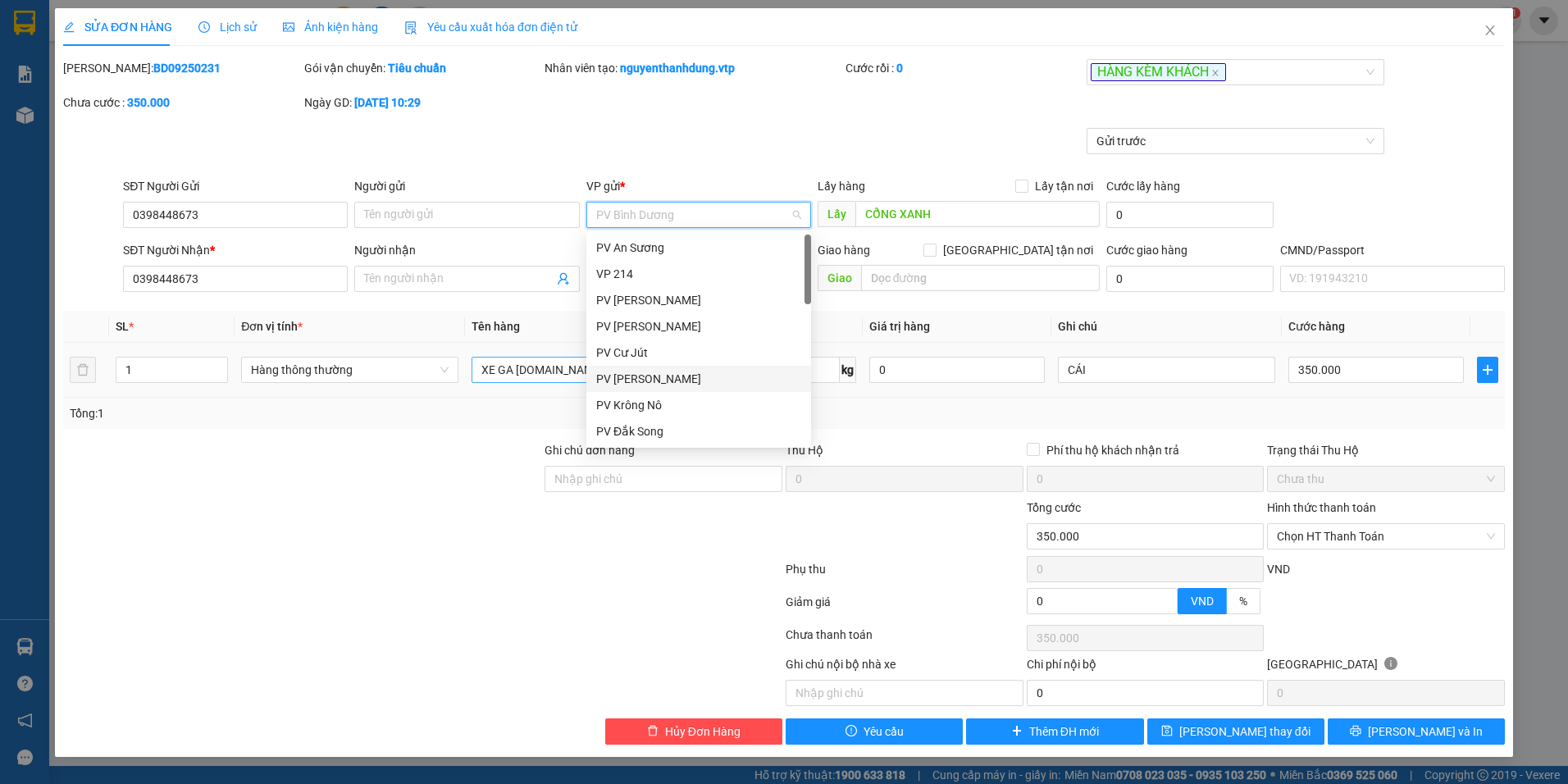
click at [654, 373] on div "PV [PERSON_NAME]" at bounding box center [699, 378] width 205 height 19
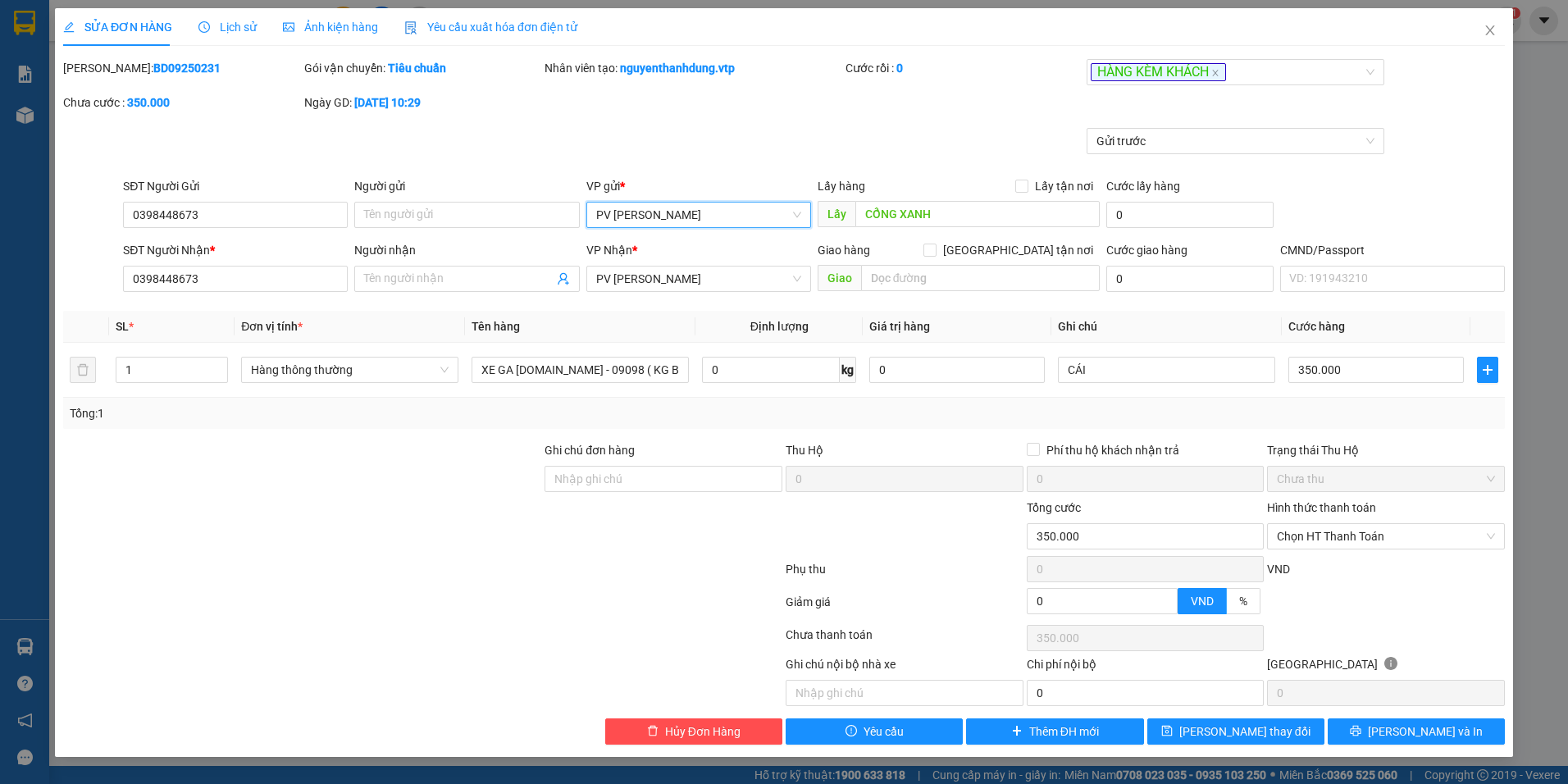
click at [658, 540] on div at bounding box center [663, 528] width 241 height 58
click at [1233, 737] on span "[PERSON_NAME] thay đổi" at bounding box center [1244, 731] width 132 height 19
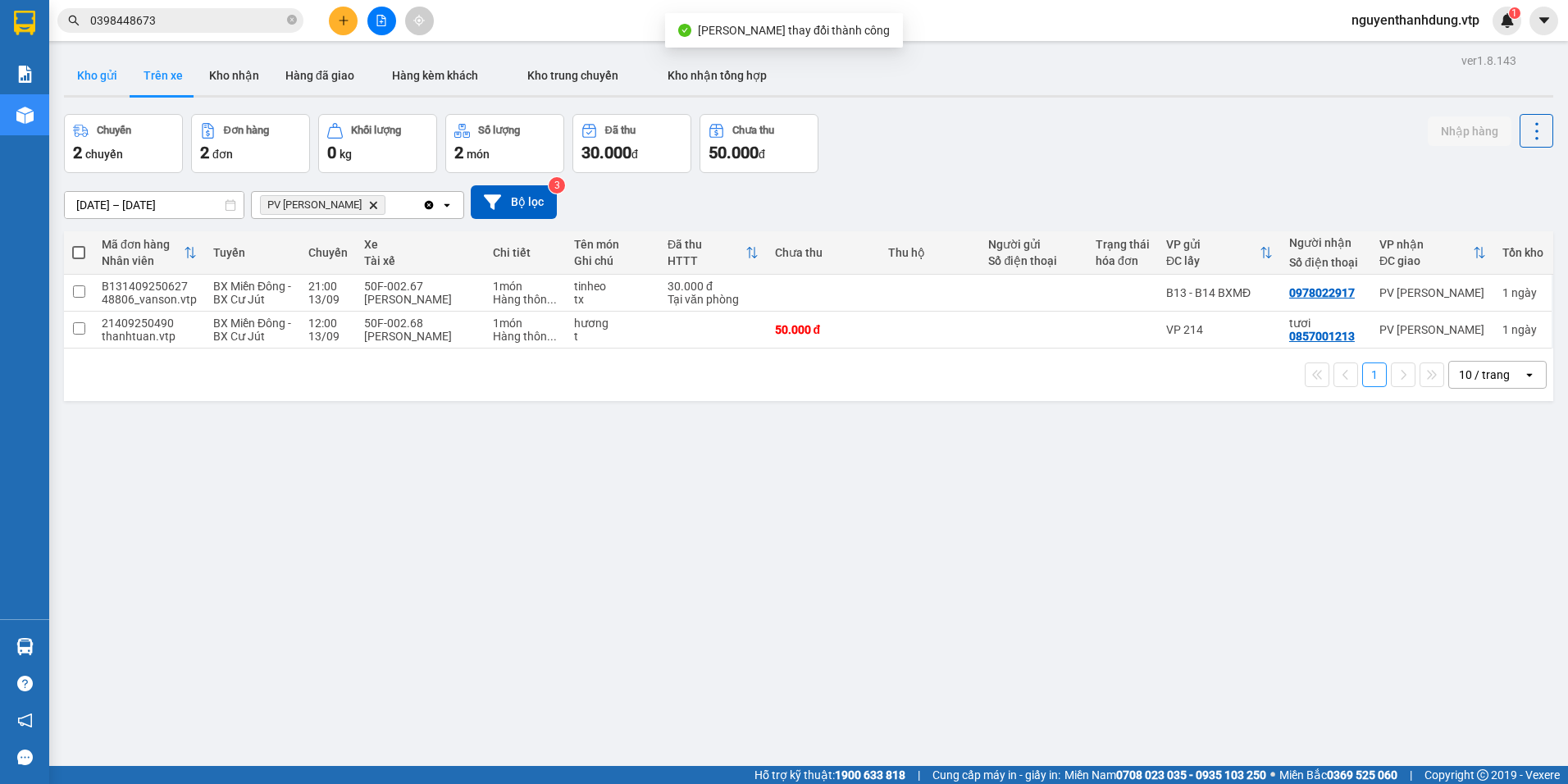
click at [116, 60] on button "Kho gửi" at bounding box center [97, 75] width 66 height 39
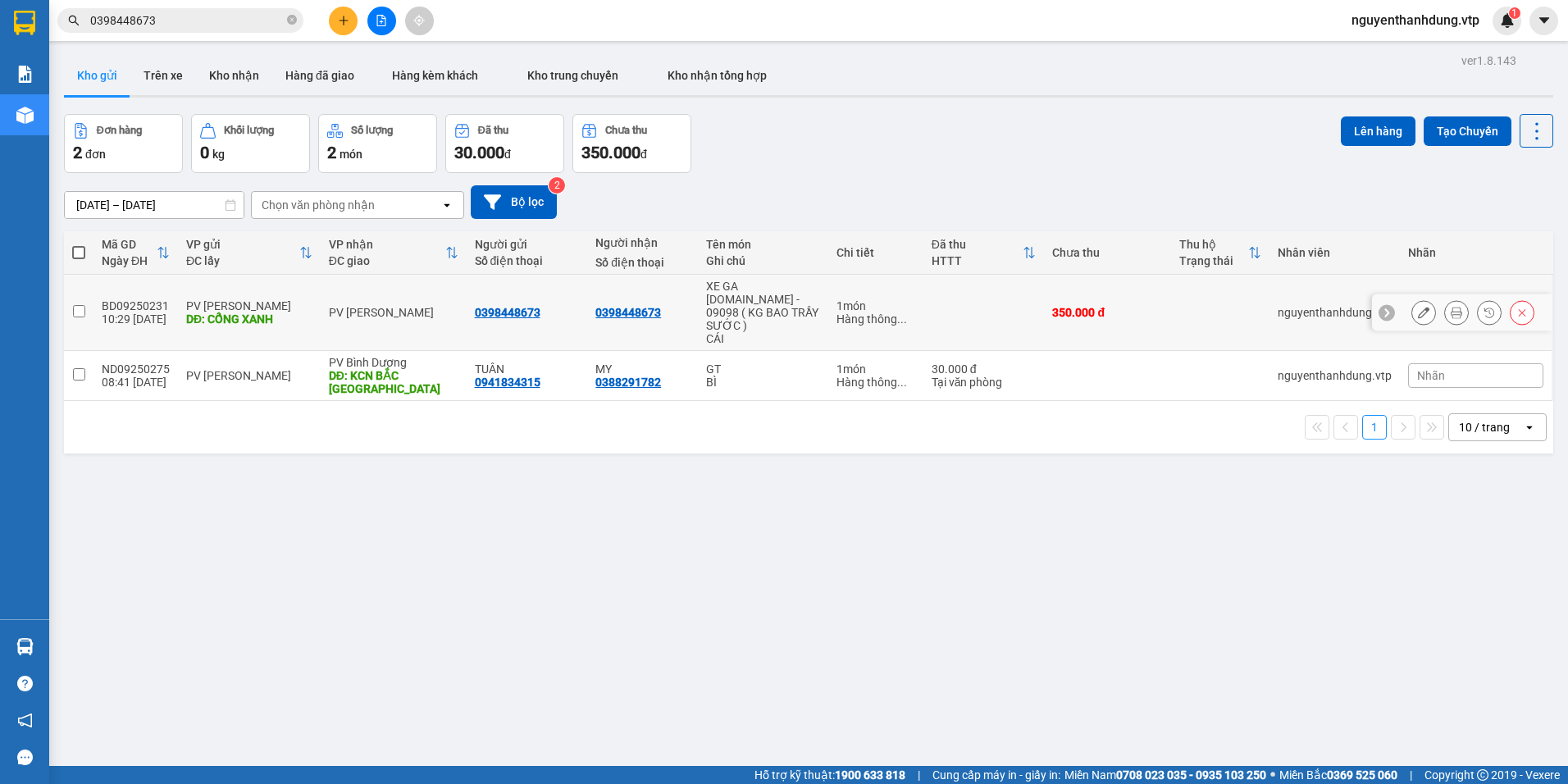
click at [554, 306] on div "0398448673" at bounding box center [527, 312] width 105 height 13
checkbox input "true"
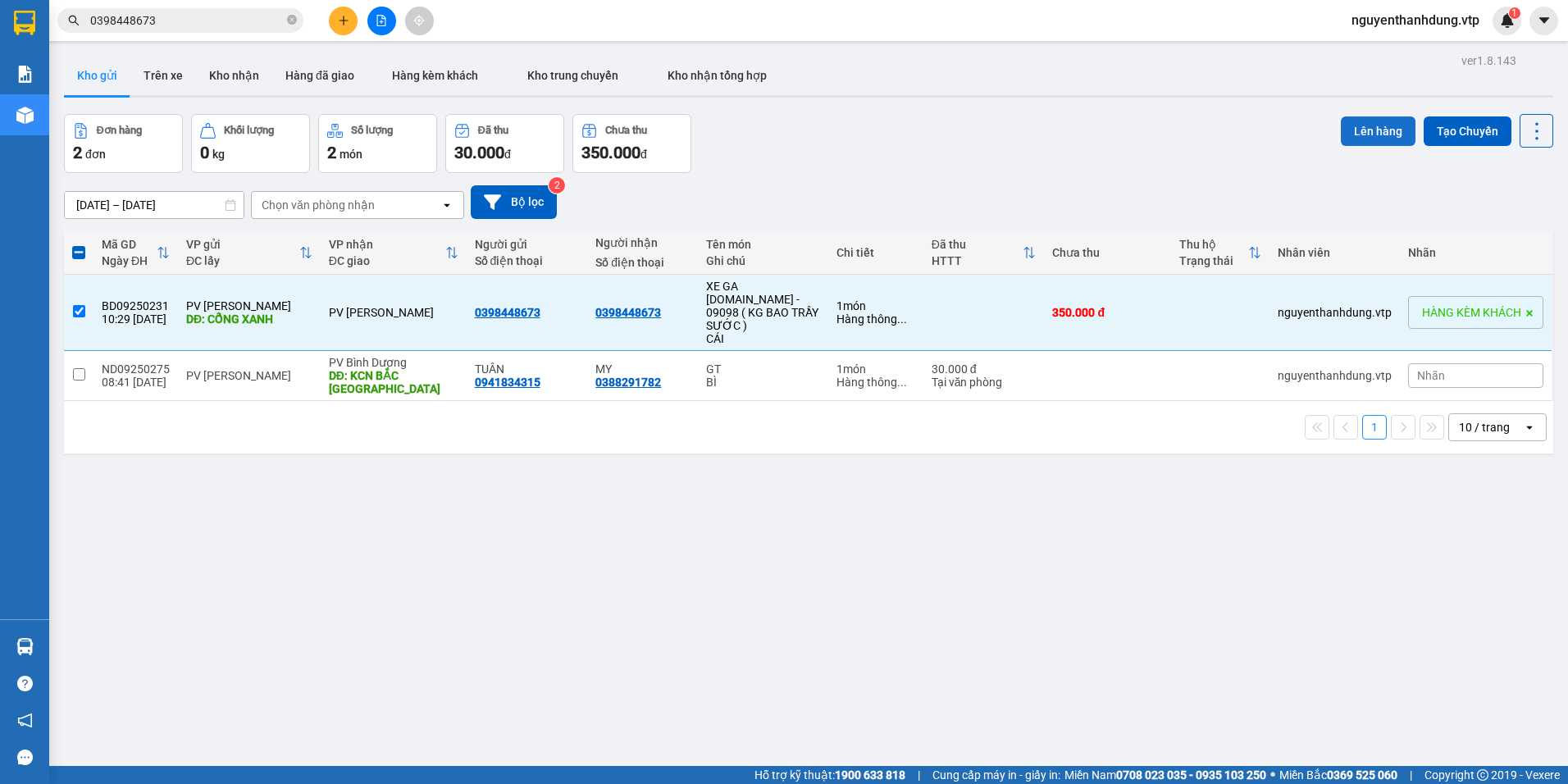
click at [1357, 137] on button "Lên hàng" at bounding box center [1378, 131] width 75 height 29
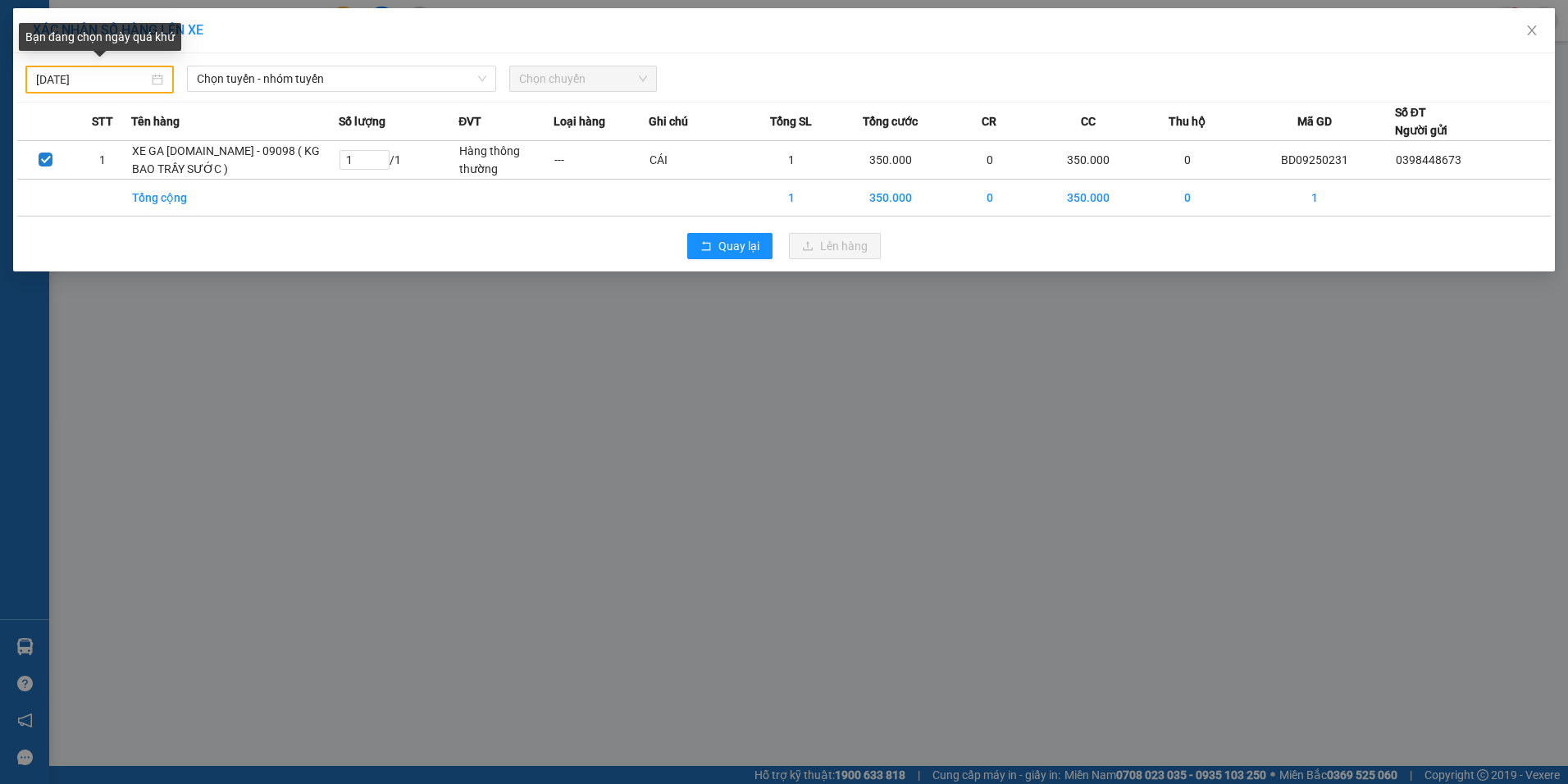
click at [129, 79] on input "[DATE]" at bounding box center [92, 79] width 112 height 19
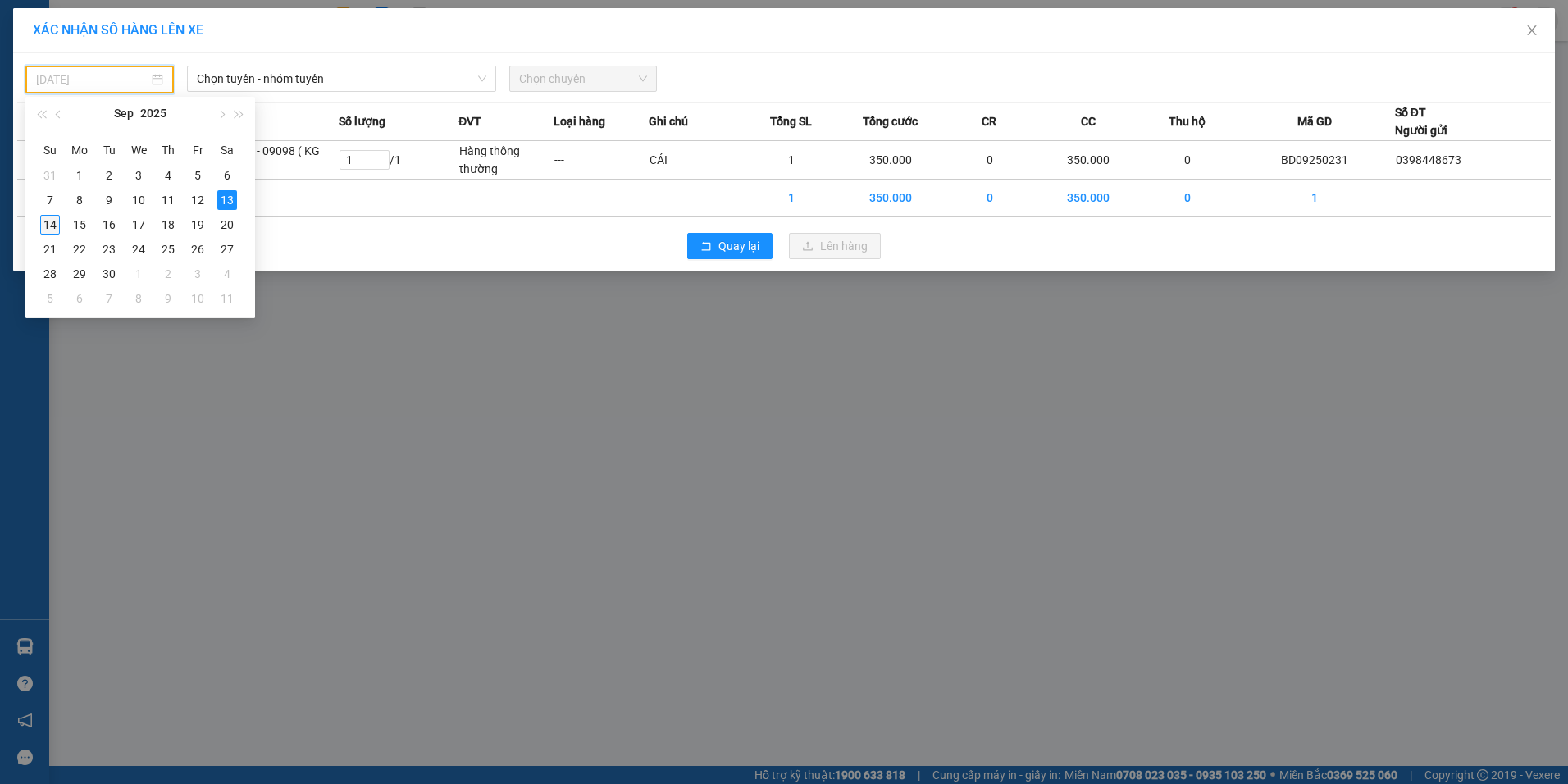
click at [43, 221] on div "14" at bounding box center [50, 224] width 19 height 20
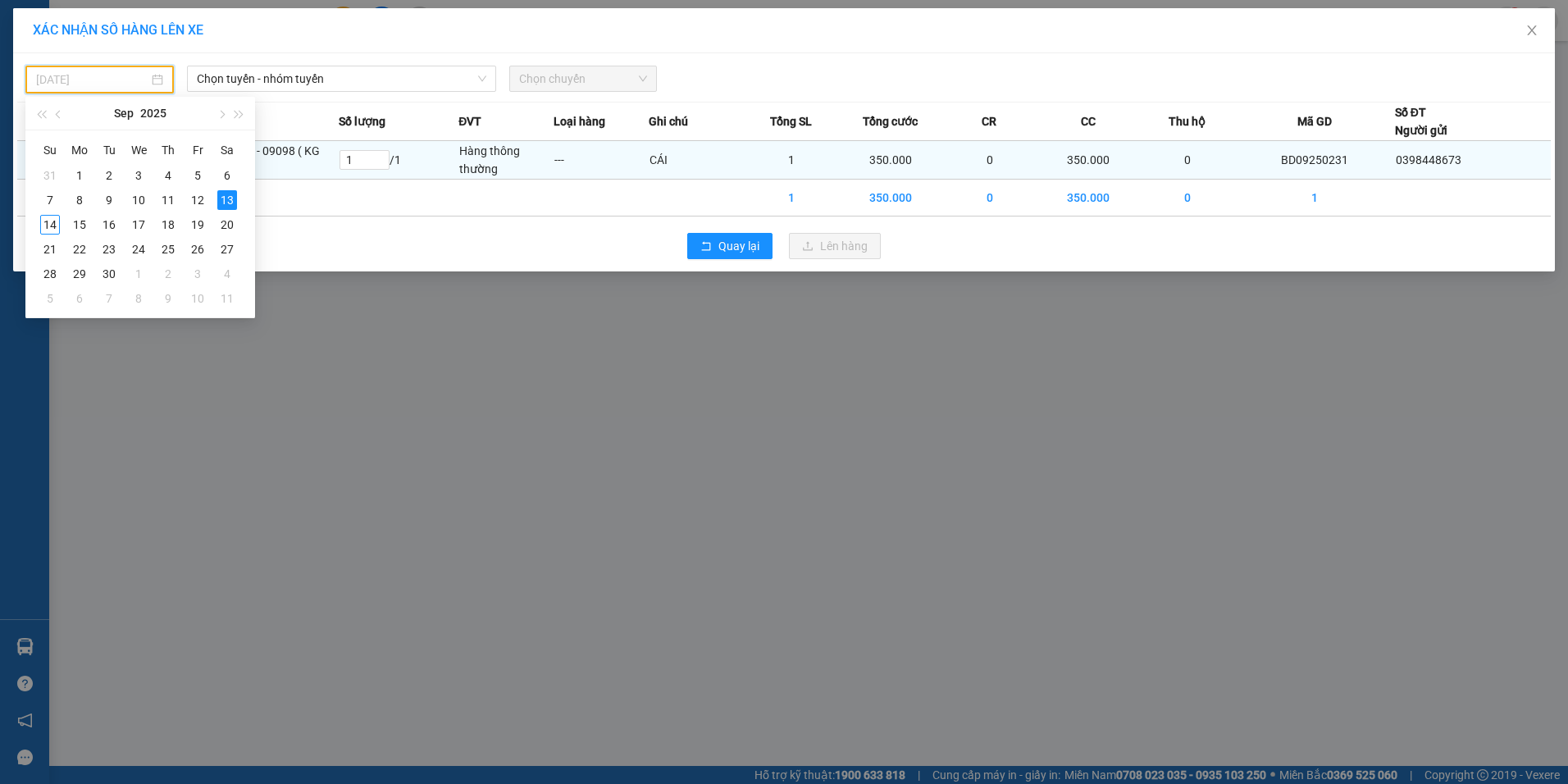
type input "[DATE]"
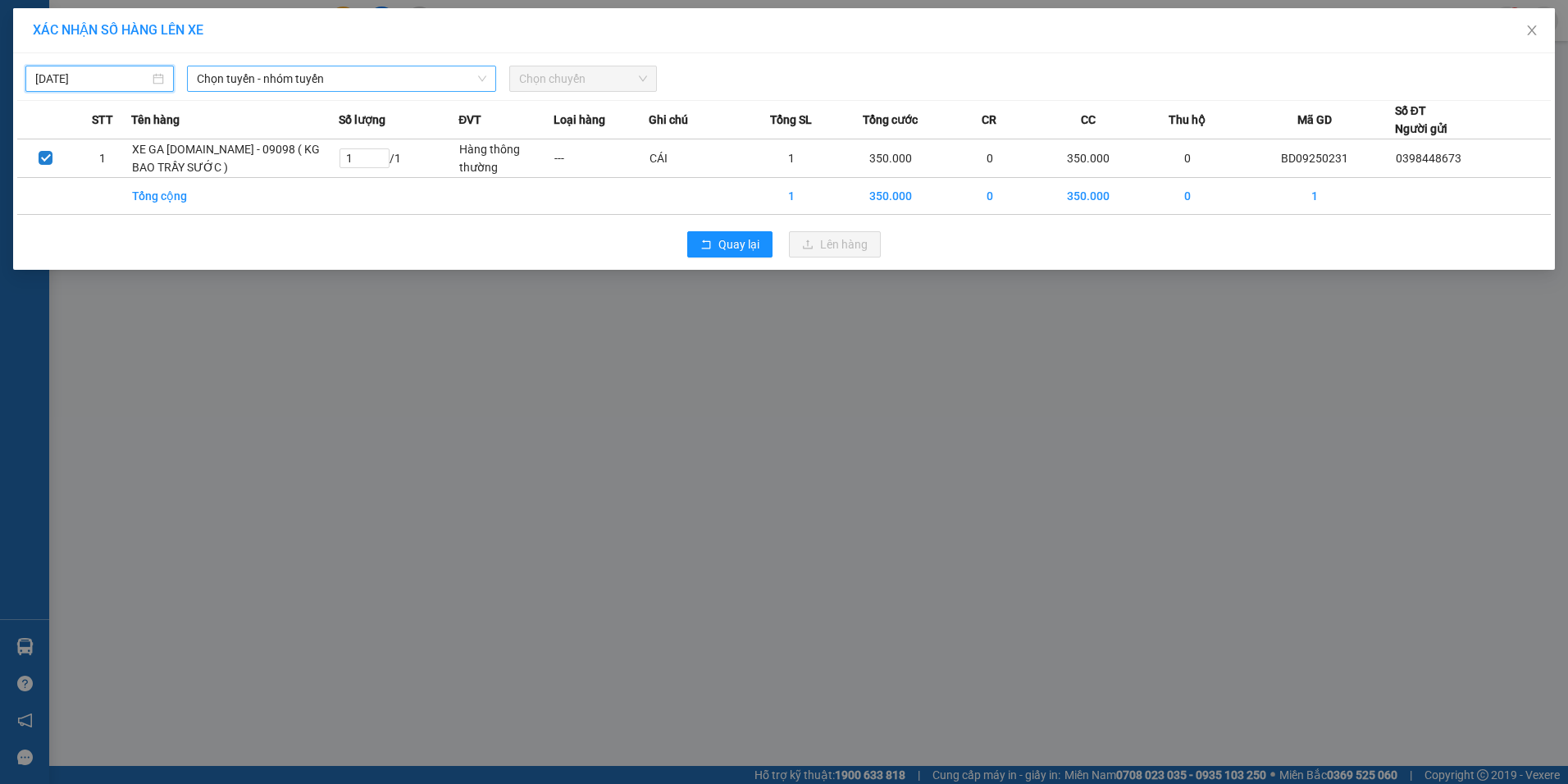
click at [293, 67] on span "Chọn tuyến - nhóm tuyến" at bounding box center [341, 78] width 289 height 24
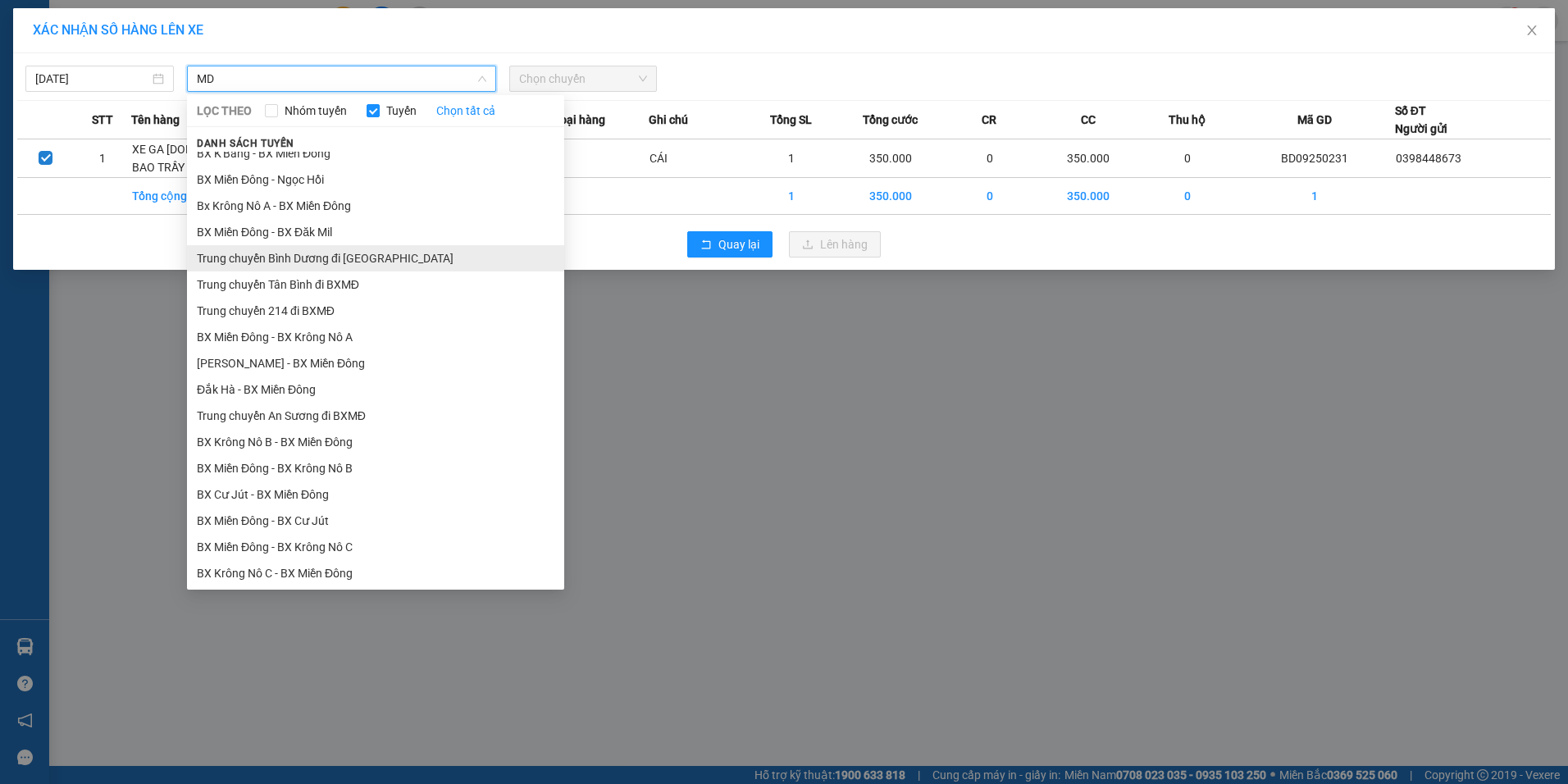
scroll to position [82, 0]
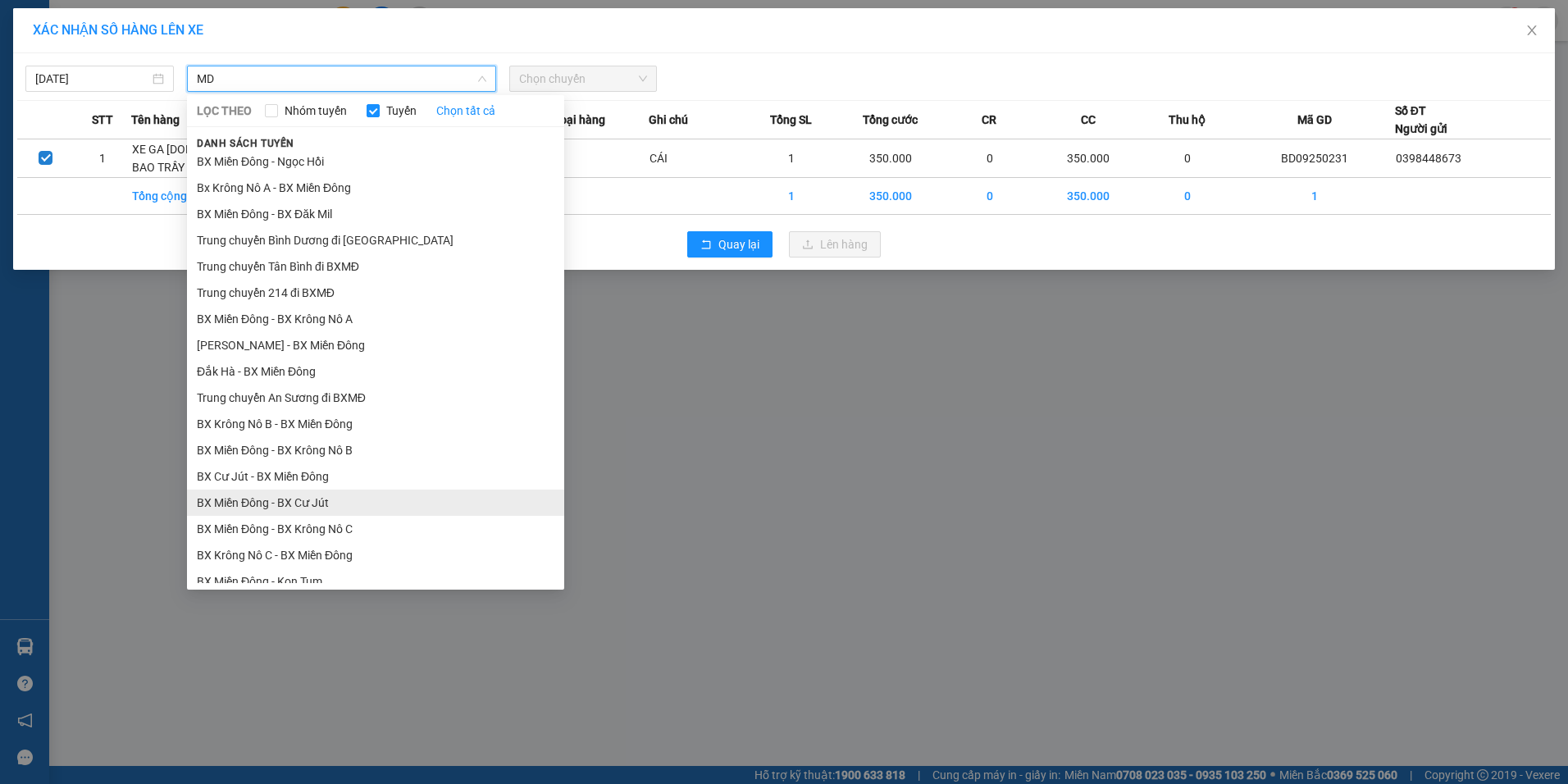
type input "MD"
click at [288, 501] on li "BX Miền Đông - BX Cư Jút" at bounding box center [375, 502] width 377 height 26
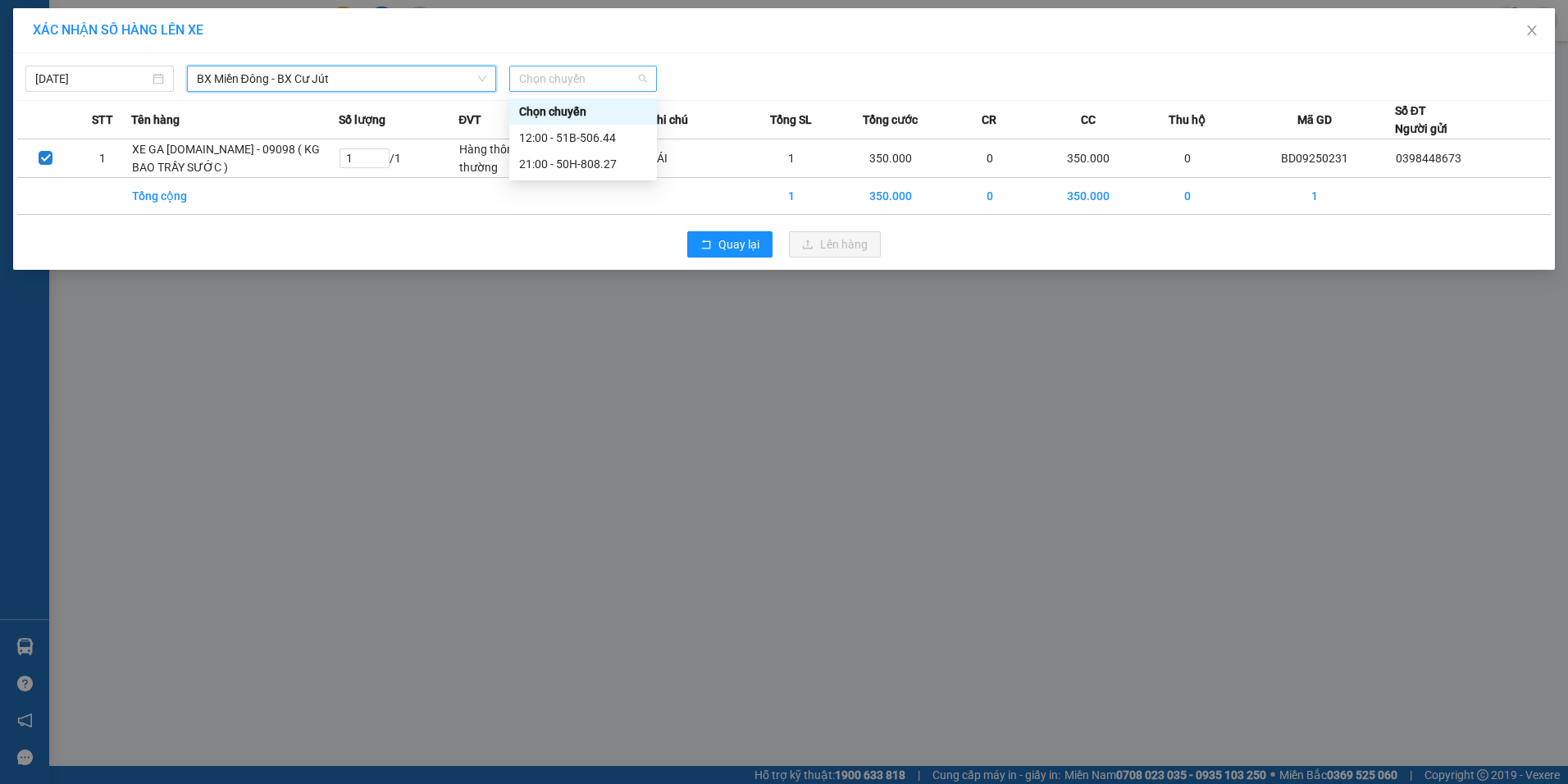
click at [590, 73] on span "Chọn chuyến" at bounding box center [584, 78] width 129 height 24
click at [621, 141] on div "12:00 - 51B-506.44" at bounding box center [583, 137] width 128 height 19
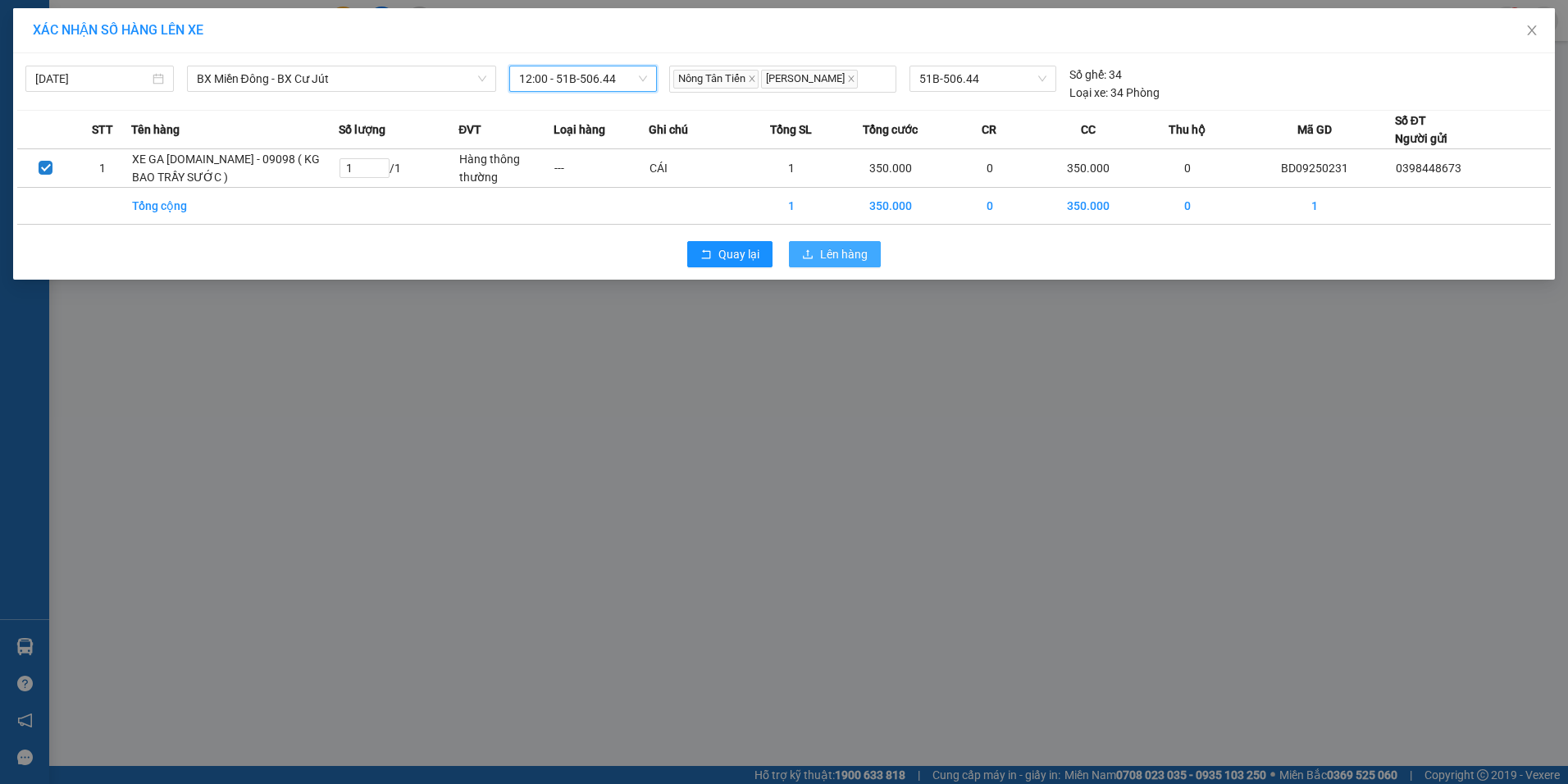
click at [837, 263] on span "Lên hàng" at bounding box center [843, 255] width 48 height 19
